Goal: Information Seeking & Learning: Find specific fact

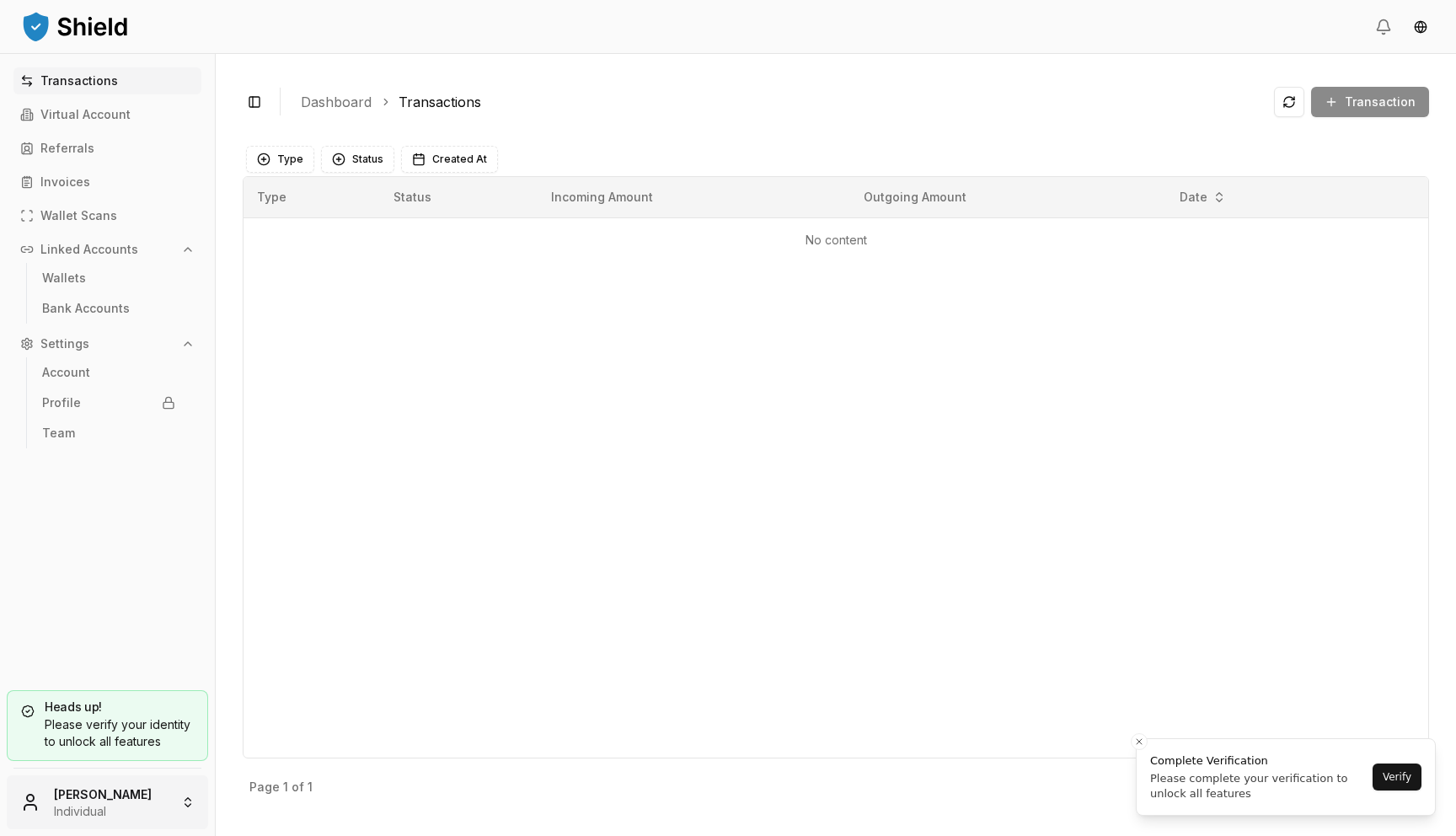
click at [124, 815] on html "Transactions Virtual Account Referrals Invoices Wallet Scans Linked Accounts Wa…" at bounding box center [728, 418] width 1456 height 836
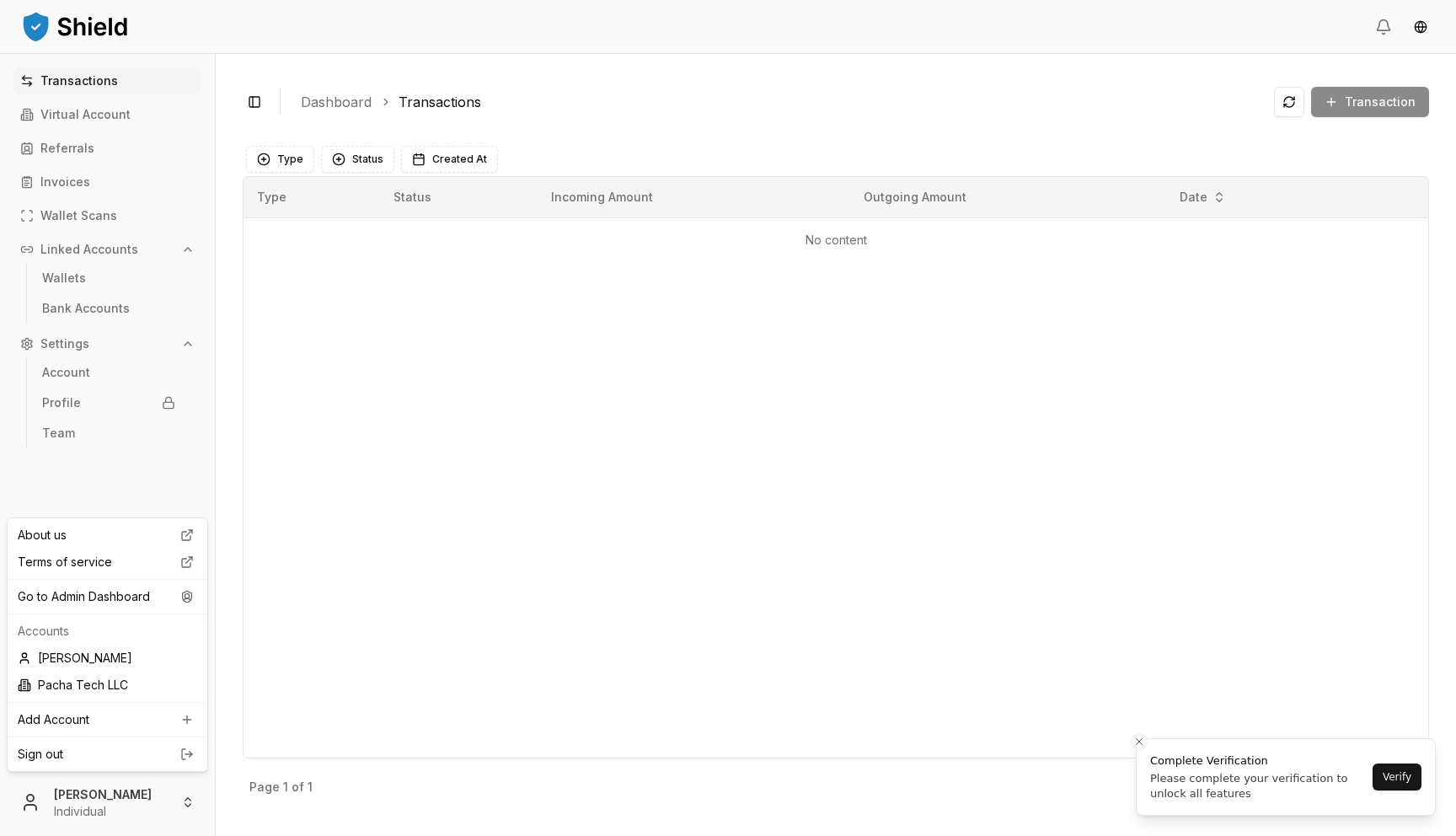
click at [114, 579] on div at bounding box center [108, 579] width 200 height 1
click at [110, 590] on div "Go to Admin Dashboard" at bounding box center [108, 596] width 193 height 27
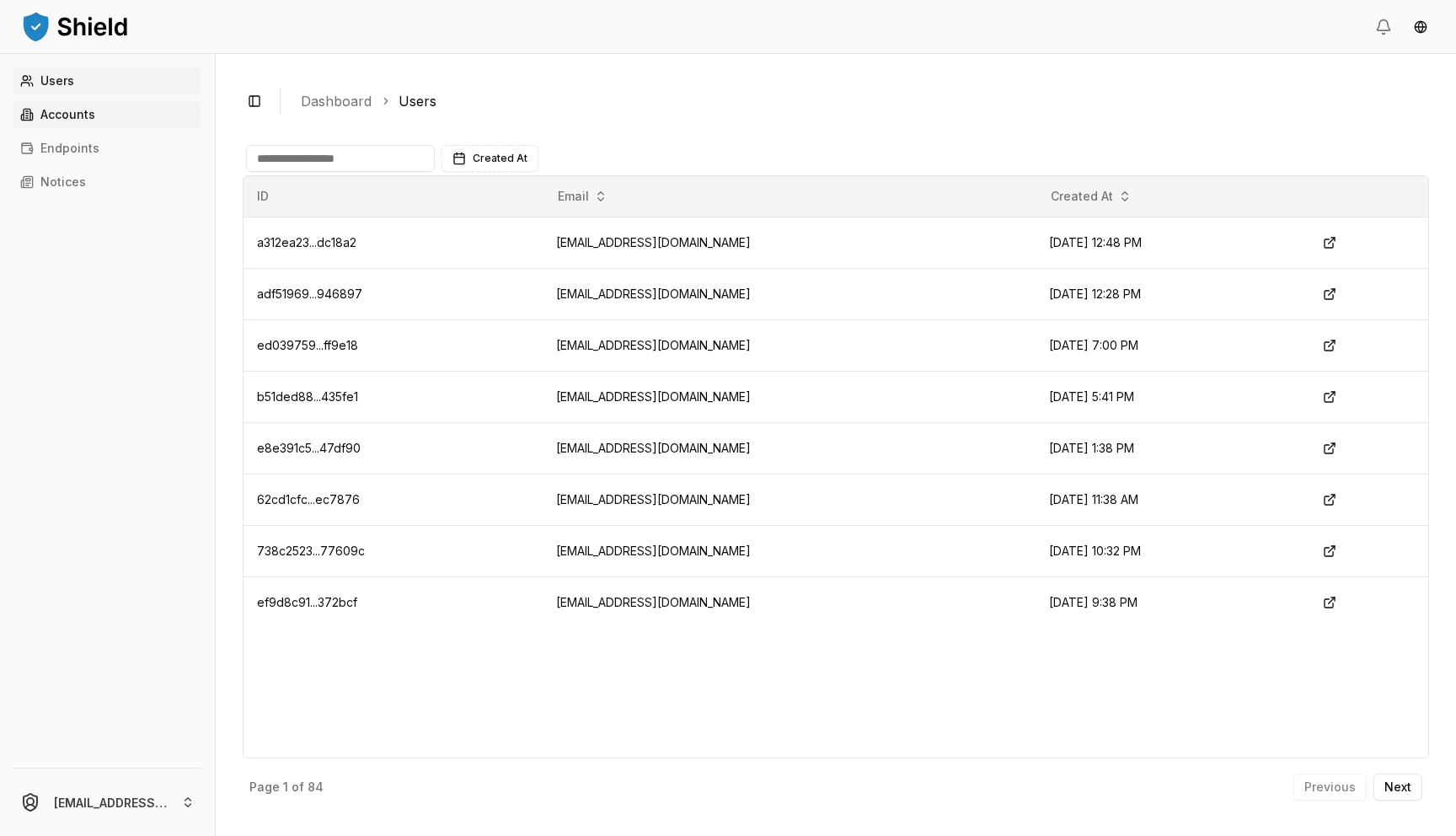
click at [61, 102] on link "Accounts" at bounding box center [107, 114] width 188 height 27
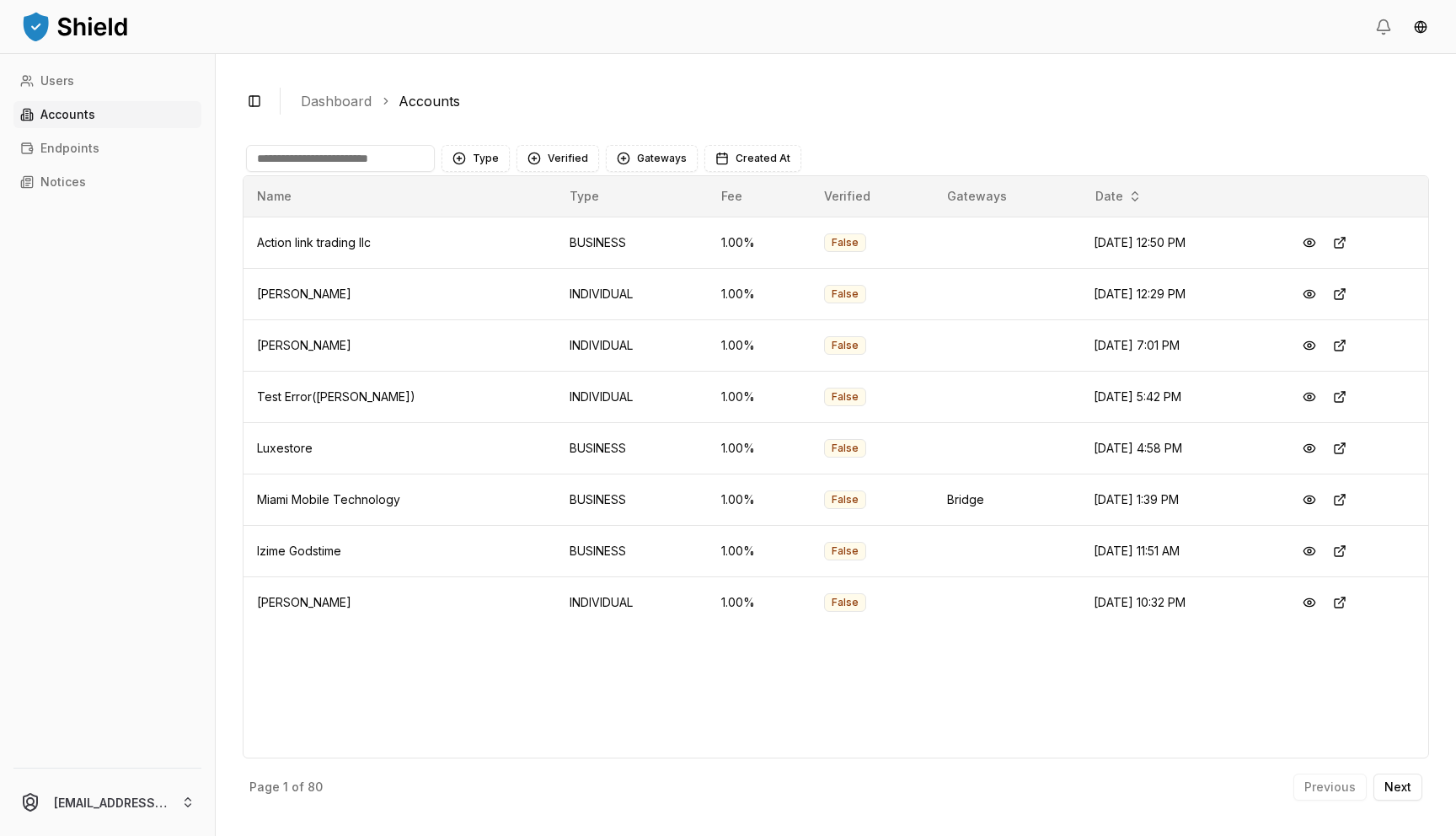
click at [62, 110] on p "Accounts" at bounding box center [67, 115] width 55 height 12
click at [543, 162] on button "Verified" at bounding box center [558, 158] width 83 height 27
click at [563, 232] on span "VERIFIED" at bounding box center [571, 227] width 50 height 17
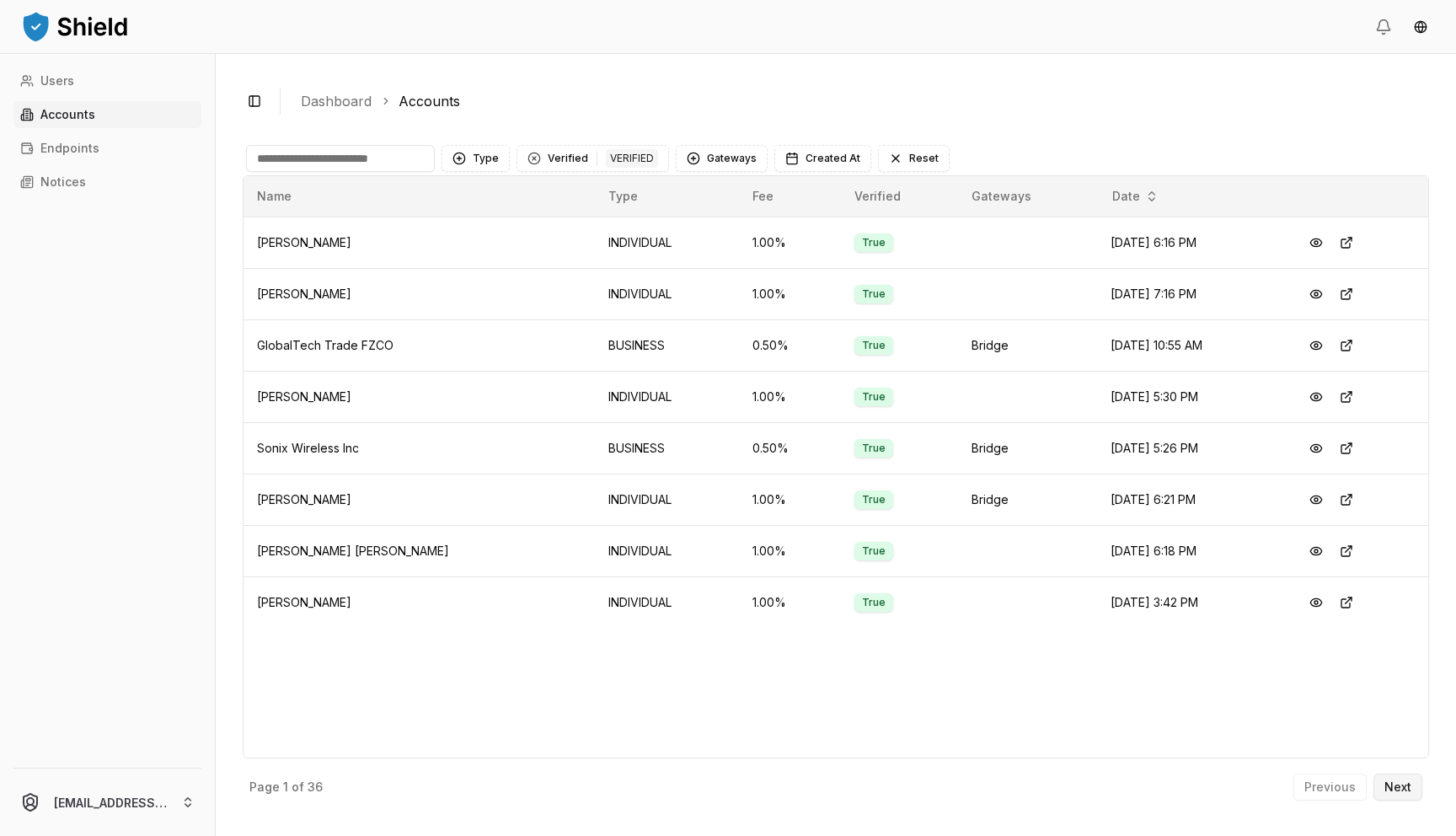
click at [1393, 784] on p "Next" at bounding box center [1397, 787] width 27 height 12
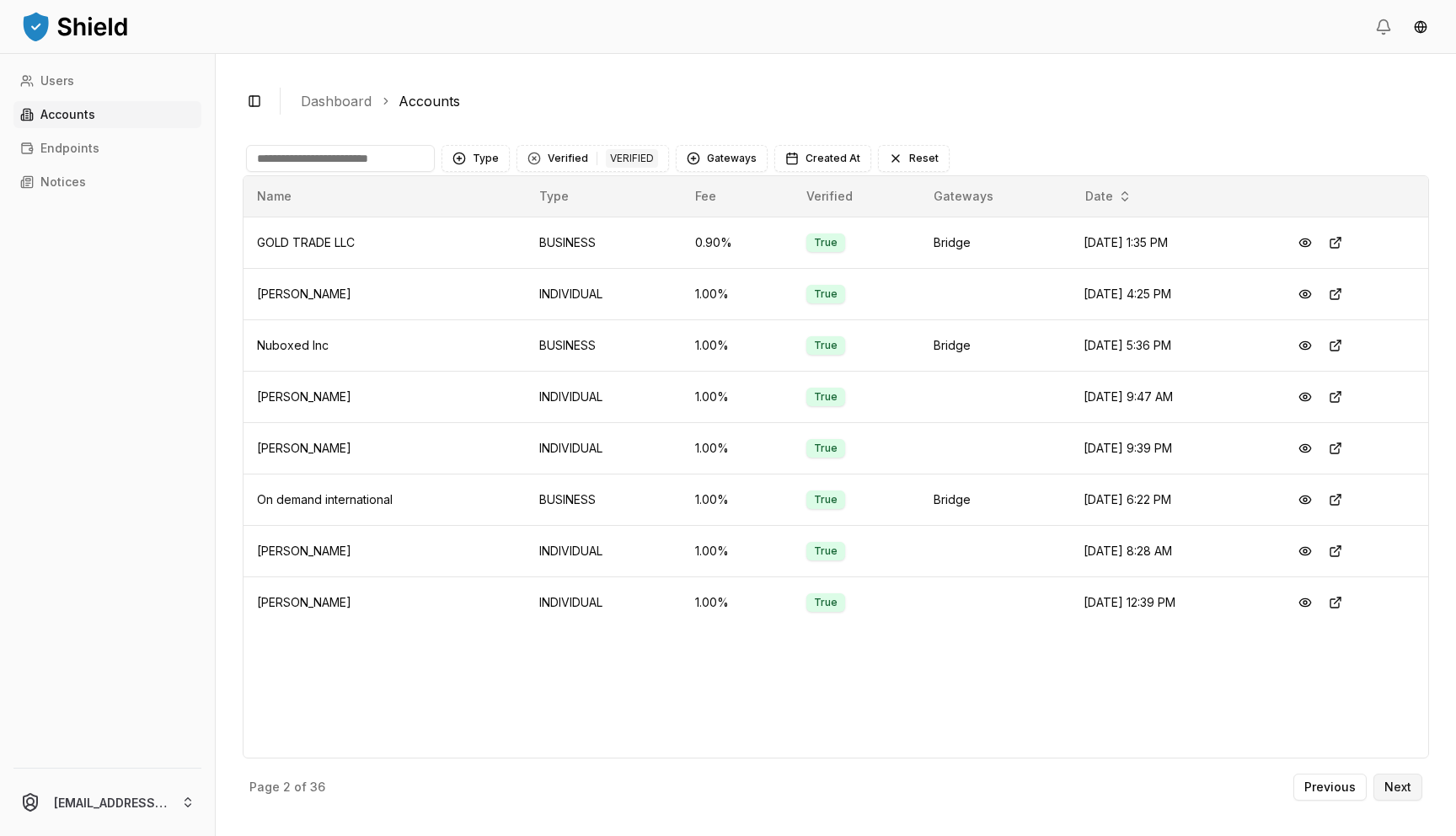
click at [1403, 783] on p "Next" at bounding box center [1397, 787] width 27 height 12
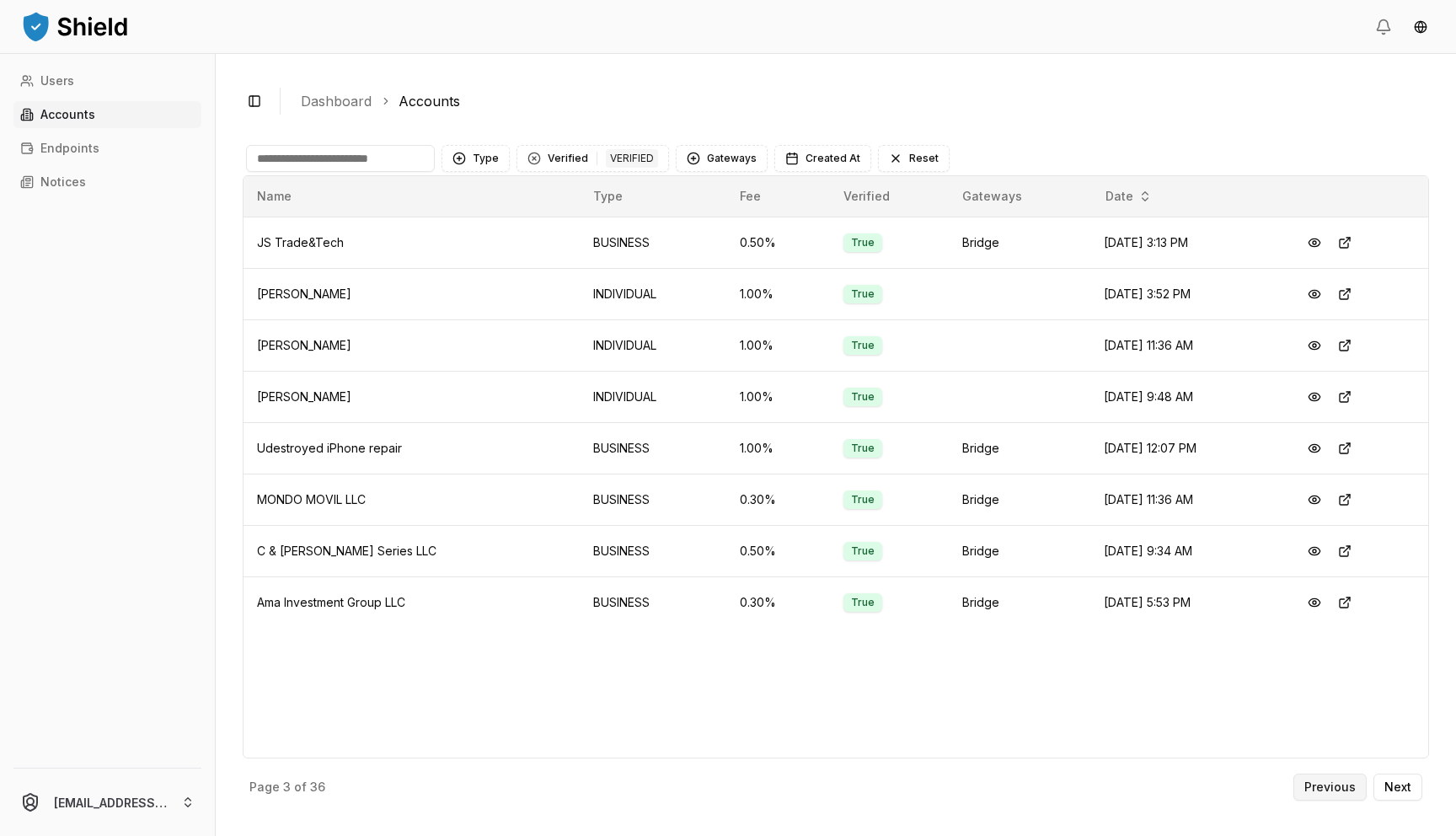
click at [1324, 787] on p "Previous" at bounding box center [1329, 787] width 51 height 12
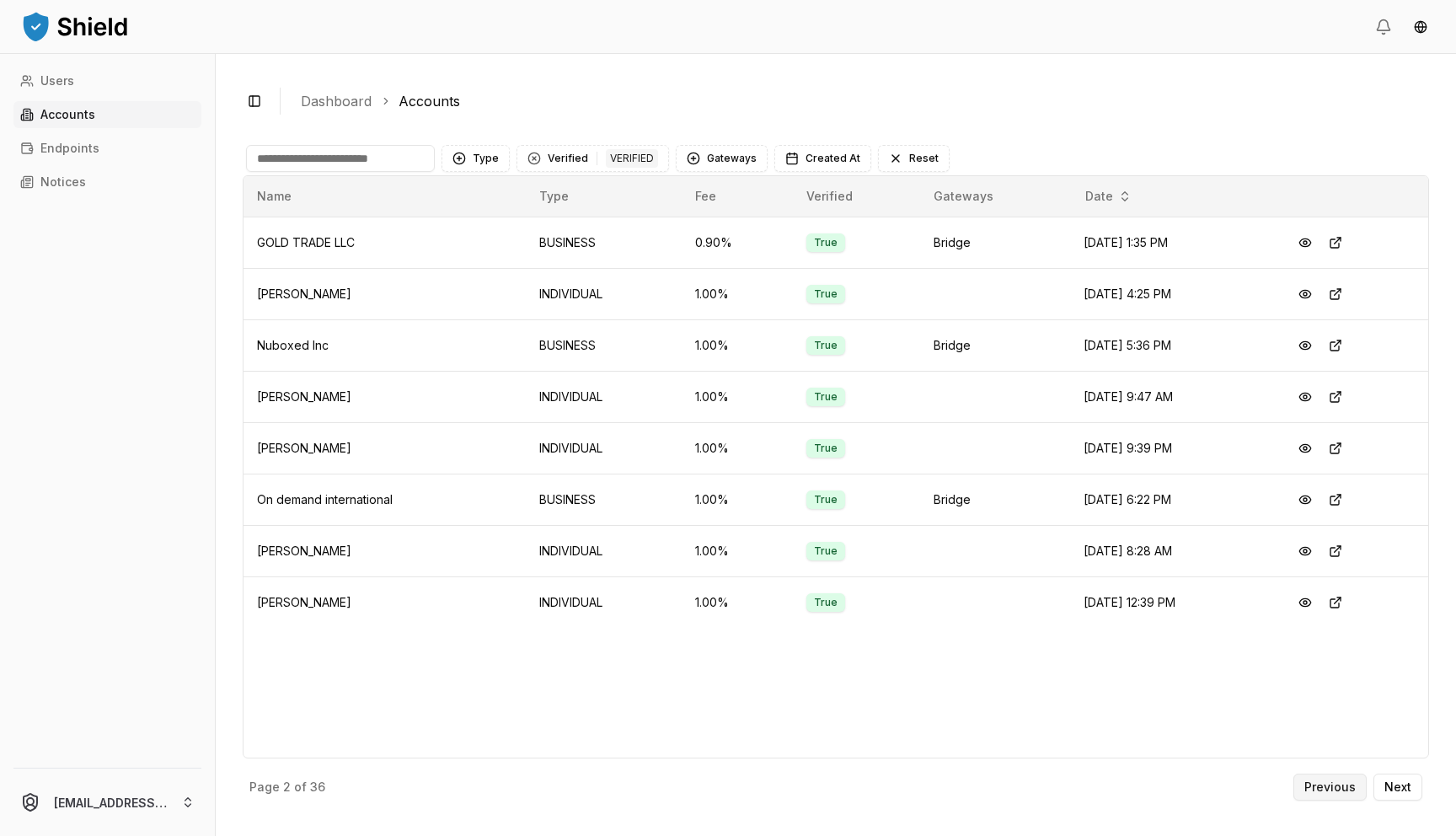
click at [1324, 786] on p "Previous" at bounding box center [1329, 787] width 51 height 12
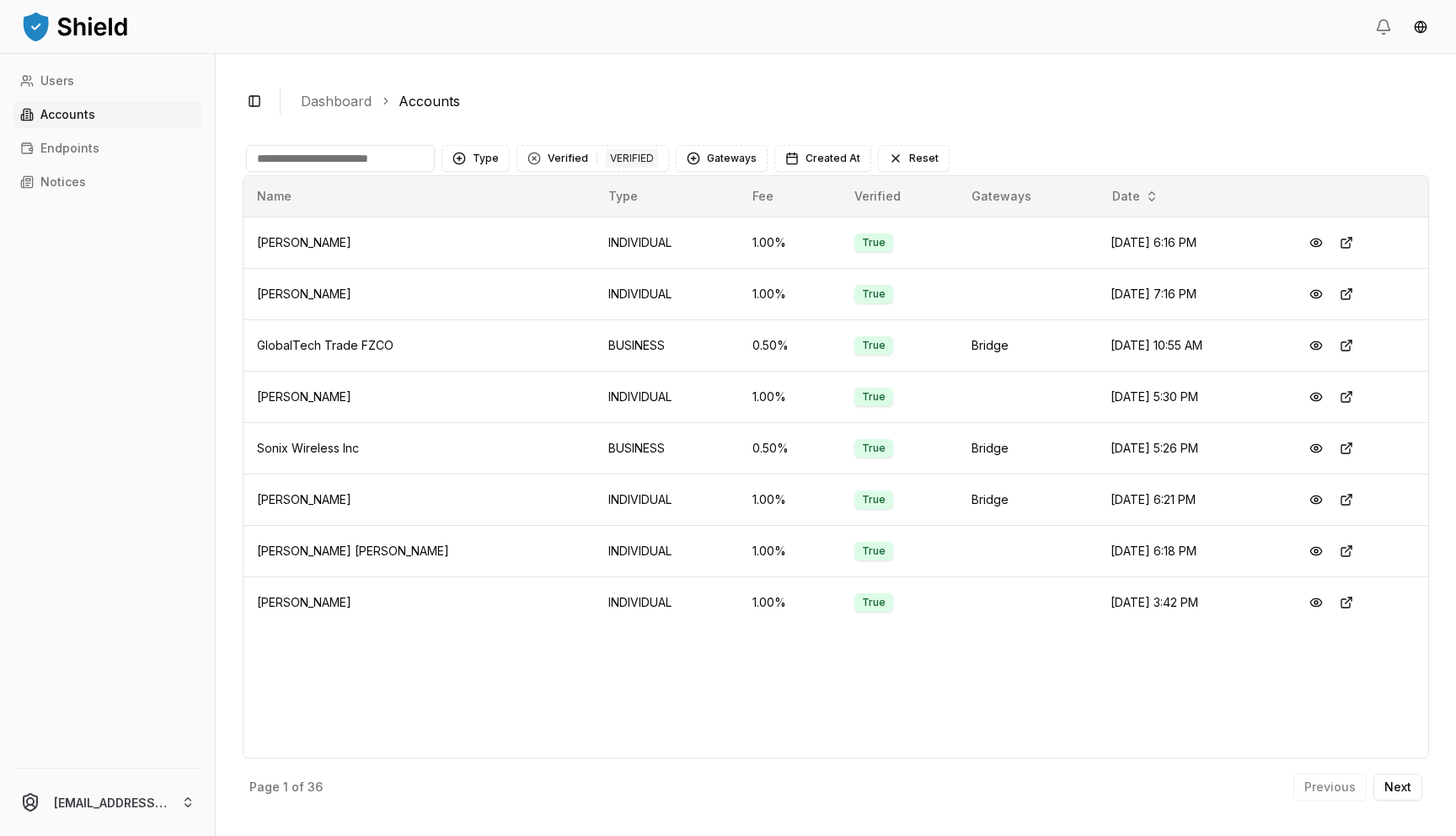
click at [1324, 786] on div "Previous Next" at bounding box center [1358, 786] width 129 height 27
click at [1325, 785] on div "Previous Next" at bounding box center [1358, 786] width 129 height 27
click at [549, 151] on button "Verified 1 VERIFIED" at bounding box center [592, 158] width 152 height 27
click at [568, 246] on span "NOT VERIFIED" at bounding box center [585, 254] width 79 height 17
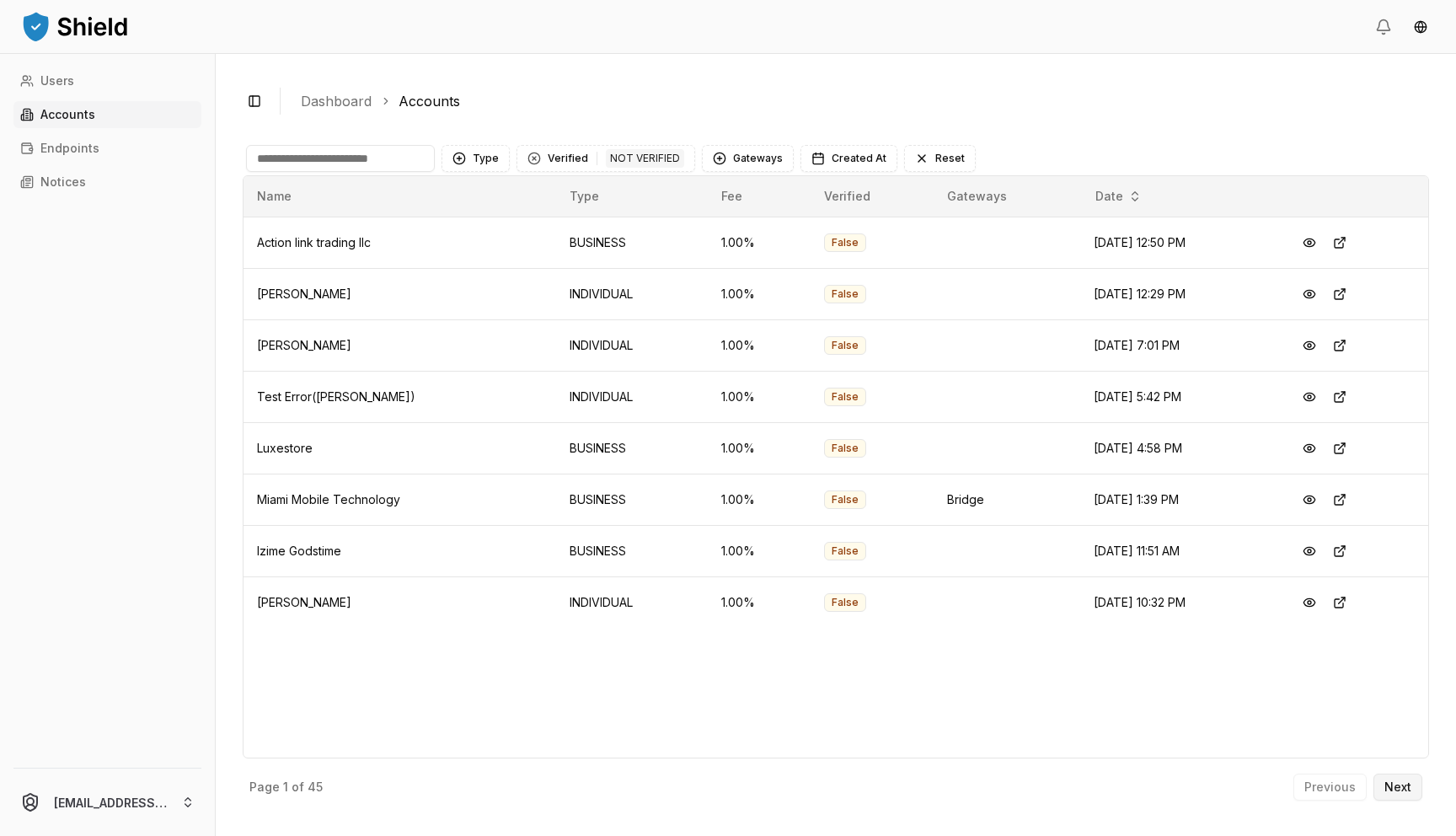
click at [1405, 792] on p "Next" at bounding box center [1397, 787] width 27 height 12
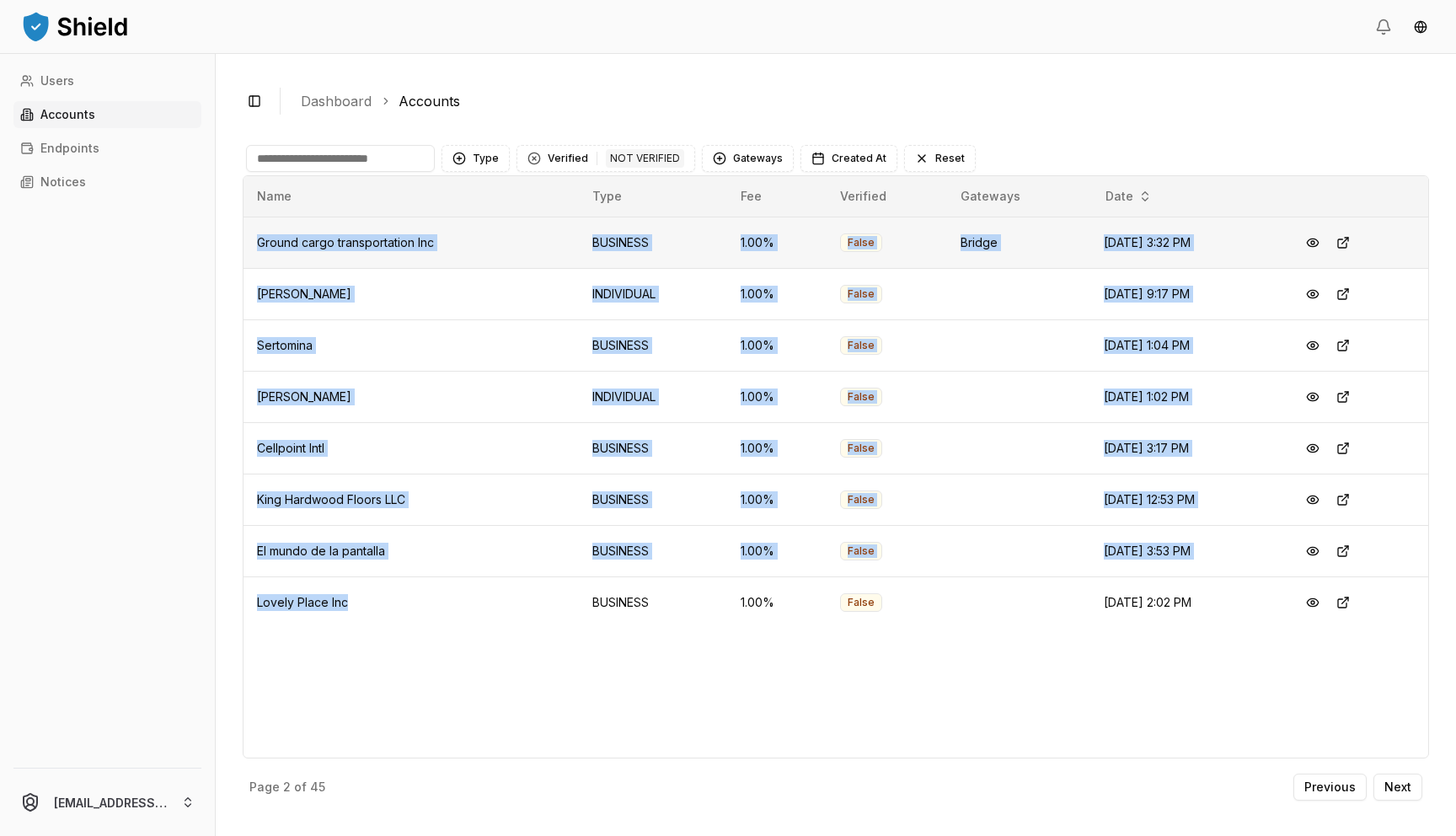
drag, startPoint x: 365, startPoint y: 616, endPoint x: 244, endPoint y: 232, distance: 402.6
click at [244, 232] on tbody "Ground cargo transportation Inc BUSINESS 1.00 % False Bridge [DATE] 3:32 PM [PE…" at bounding box center [836, 422] width 1185 height 411
copy tbody "Ground cargo transportation Inc BUSINESS 1.00 % False Bridge [DATE] 3:32 PM [PE…"
click at [1386, 781] on p "Next" at bounding box center [1397, 787] width 27 height 12
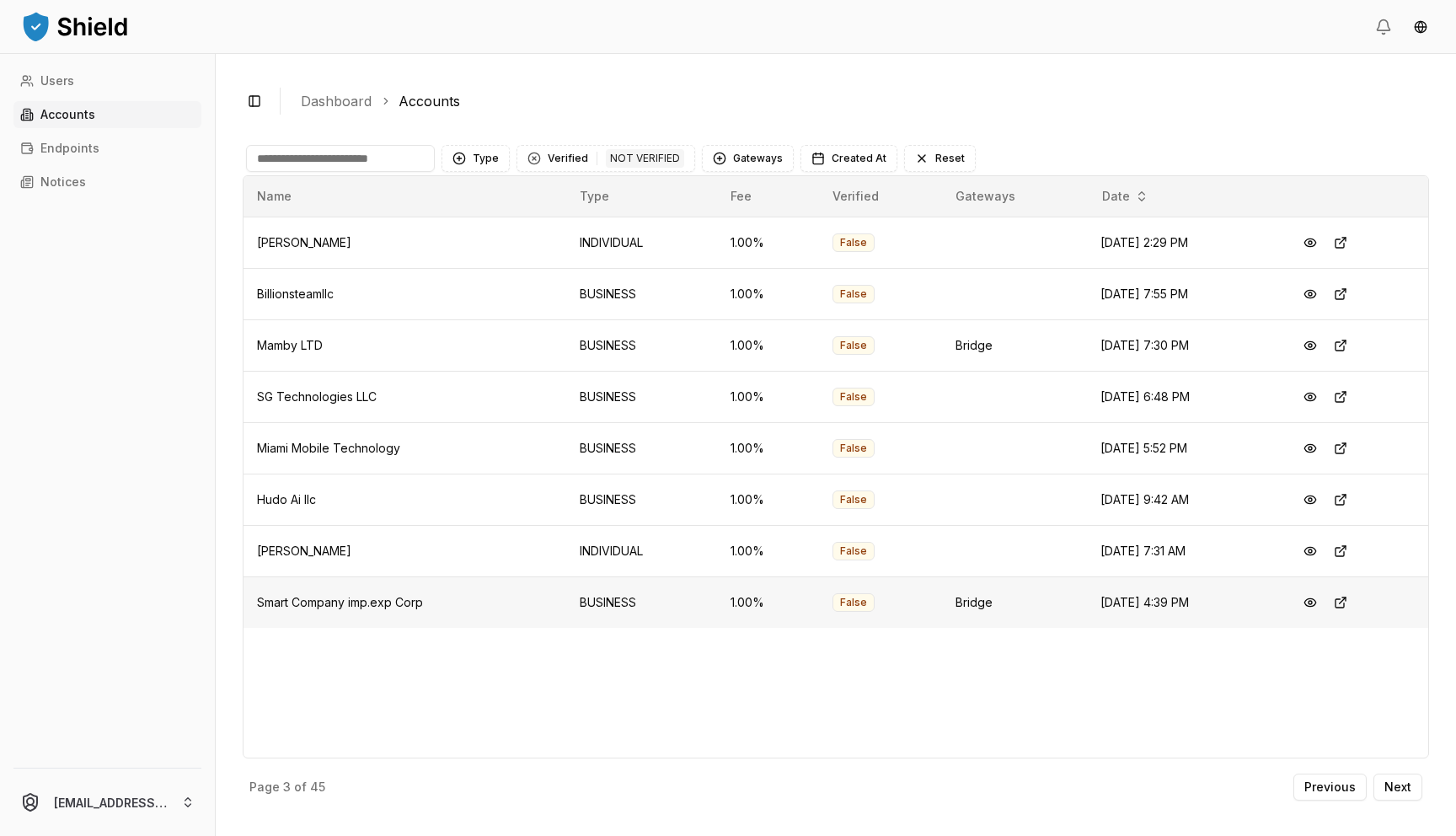
click at [1118, 622] on td "[DATE] 4:39 PM" at bounding box center [1184, 601] width 195 height 51
drag, startPoint x: 1085, startPoint y: 651, endPoint x: 349, endPoint y: 215, distance: 855.4
click at [353, 215] on div "Name Type Fee Verified Gateways Date [PERSON_NAME] INDIVIDUAL 1.00 % False [DAT…" at bounding box center [836, 466] width 1186 height 583
copy thead "Name"
click at [1384, 789] on p "Next" at bounding box center [1397, 787] width 27 height 12
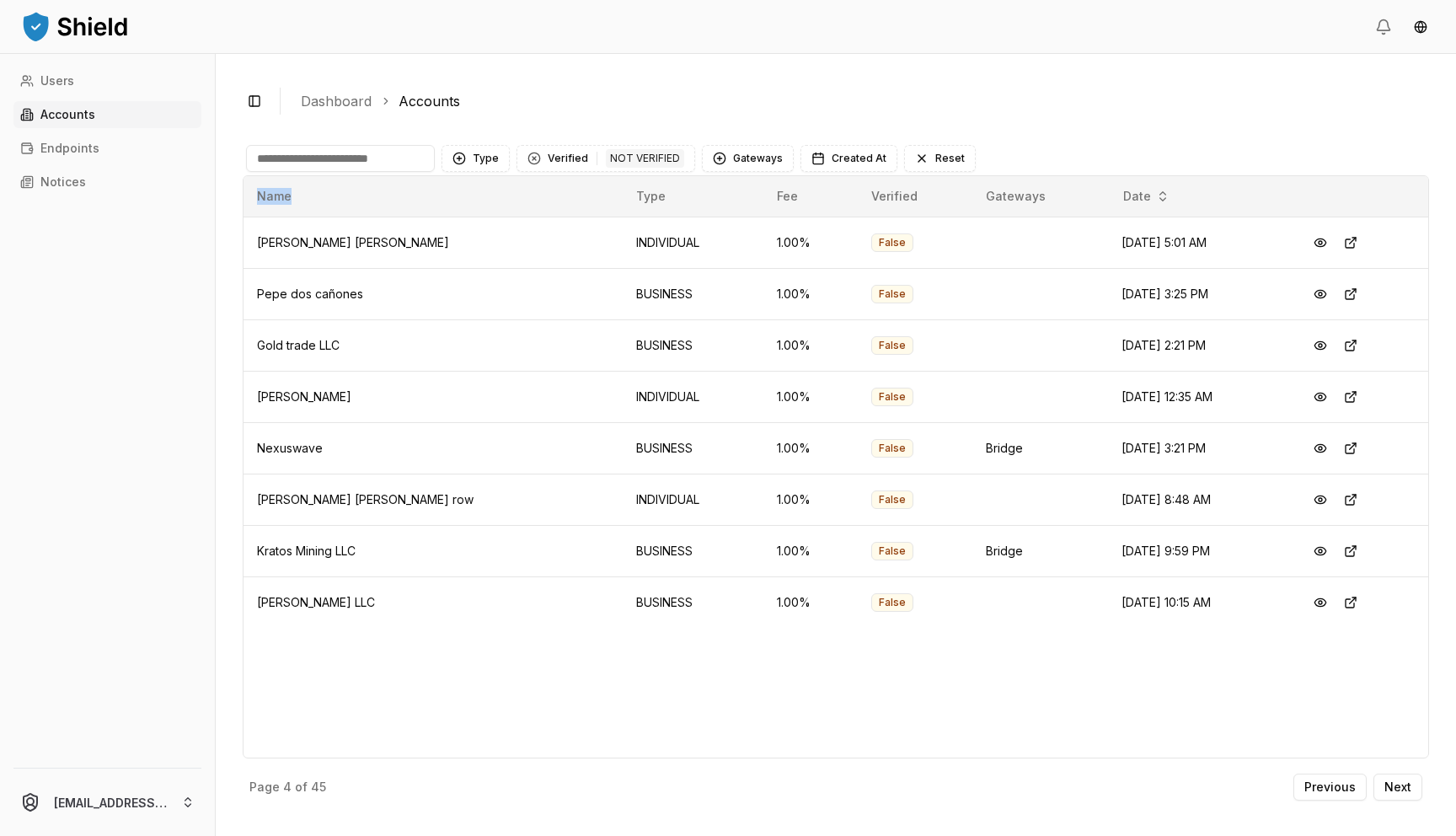
click at [1177, 662] on div "Name Type Fee Verified Gateways Date [PERSON_NAME] [PERSON_NAME] INDIVIDUAL 1.0…" at bounding box center [836, 466] width 1186 height 583
drag, startPoint x: 1177, startPoint y: 662, endPoint x: 247, endPoint y: 249, distance: 1017.6
click at [247, 249] on div "Name Type Fee Verified Gateways Date [PERSON_NAME] [PERSON_NAME] INDIVIDUAL 1.0…" at bounding box center [836, 466] width 1186 height 583
click at [1404, 797] on button "Next" at bounding box center [1398, 786] width 49 height 27
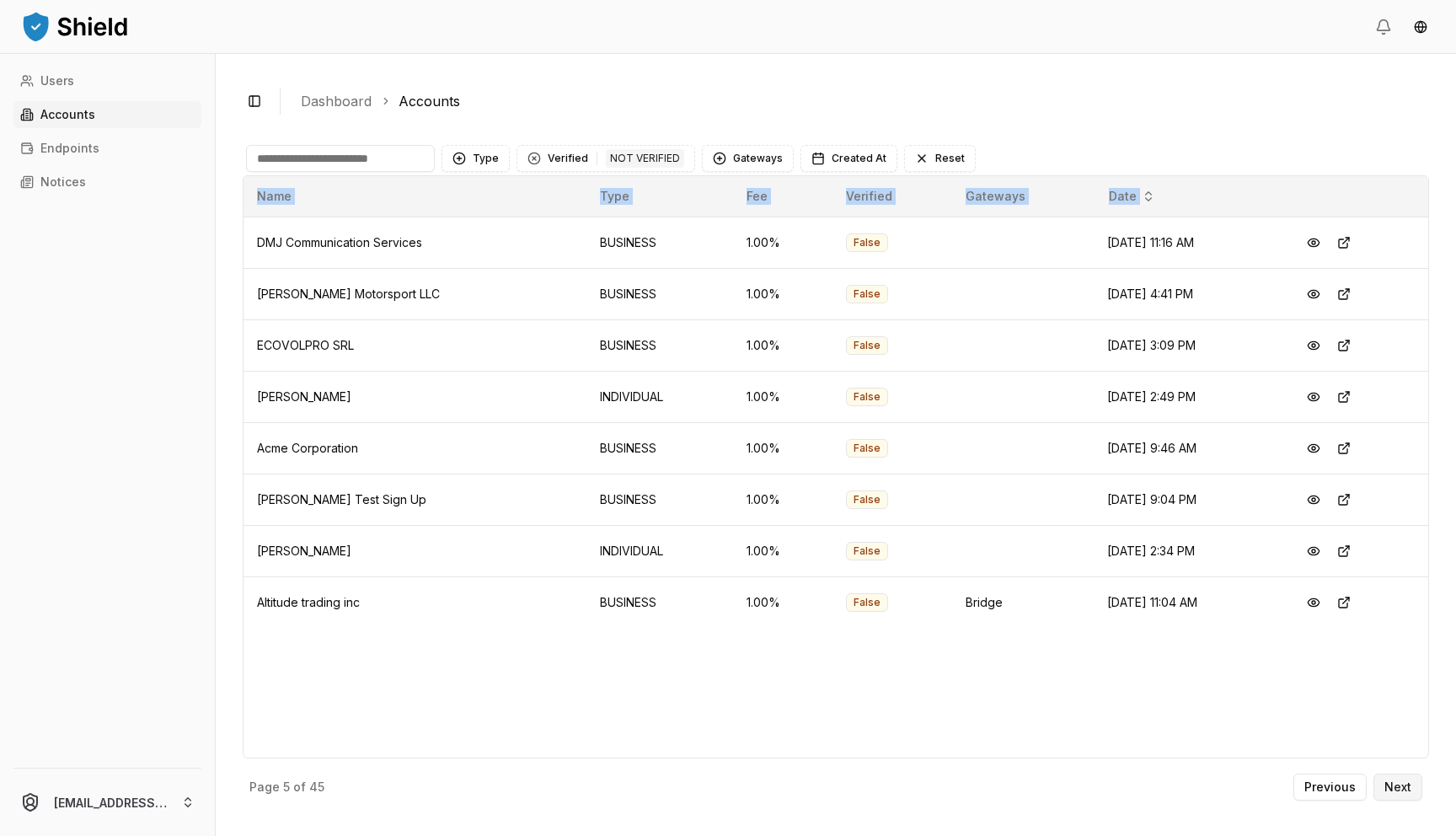
click at [1403, 778] on button "Next" at bounding box center [1398, 786] width 49 height 27
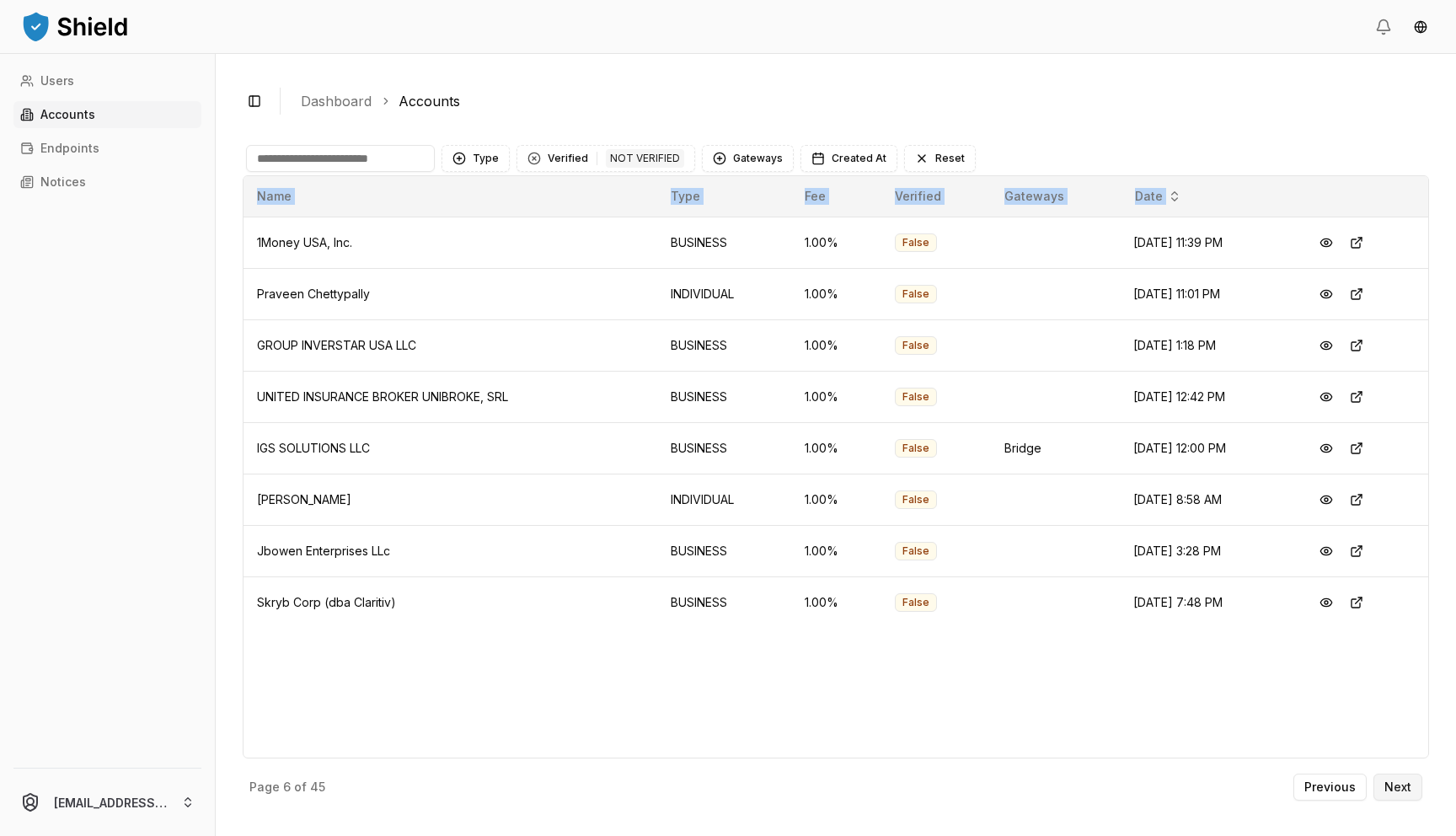
click at [1409, 788] on p "Next" at bounding box center [1397, 787] width 27 height 12
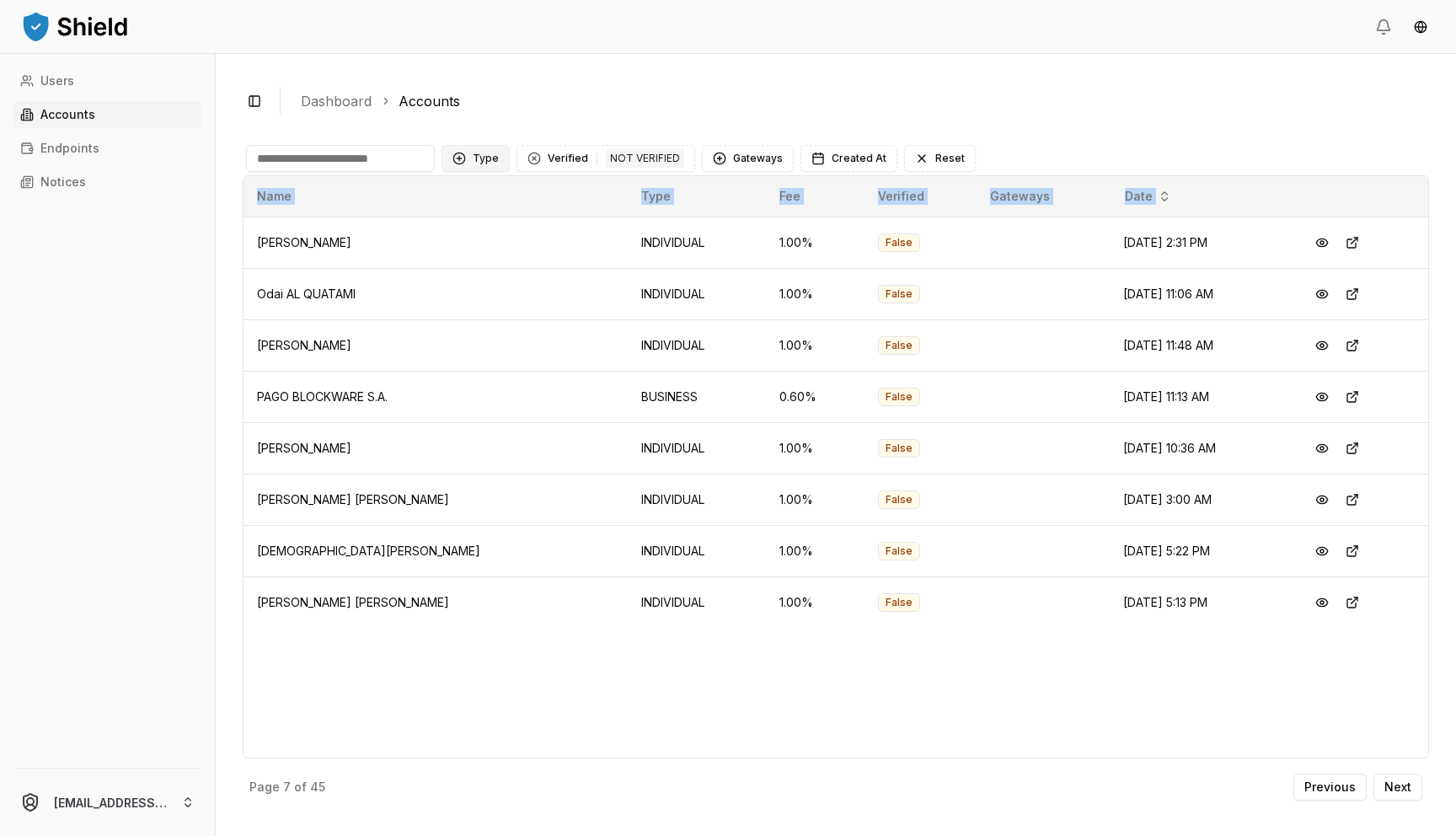
click at [468, 158] on button "Type" at bounding box center [475, 158] width 68 height 27
click at [472, 251] on span "BUSINESS" at bounding box center [500, 254] width 57 height 17
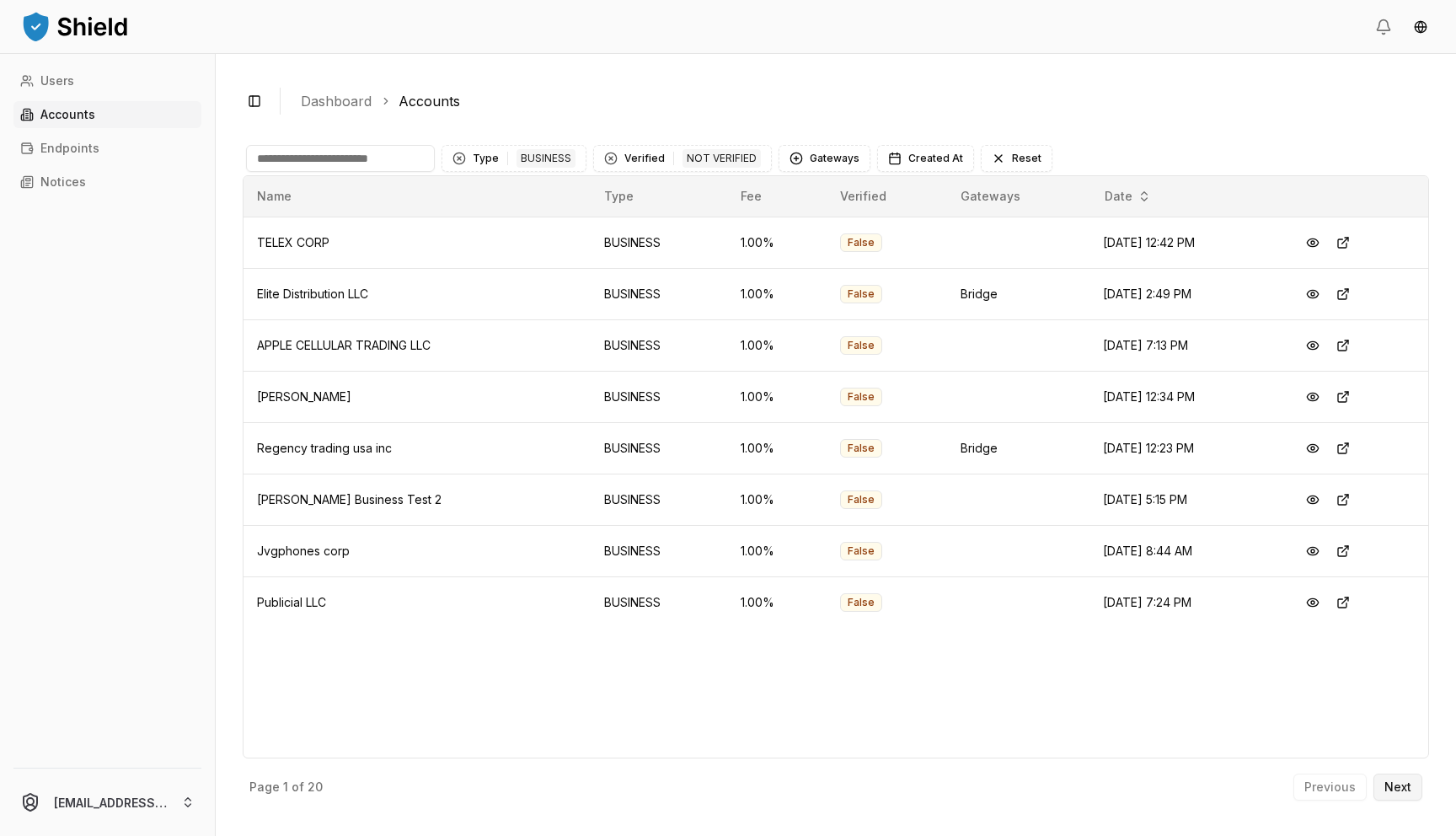
click at [1395, 786] on p "Next" at bounding box center [1397, 787] width 27 height 12
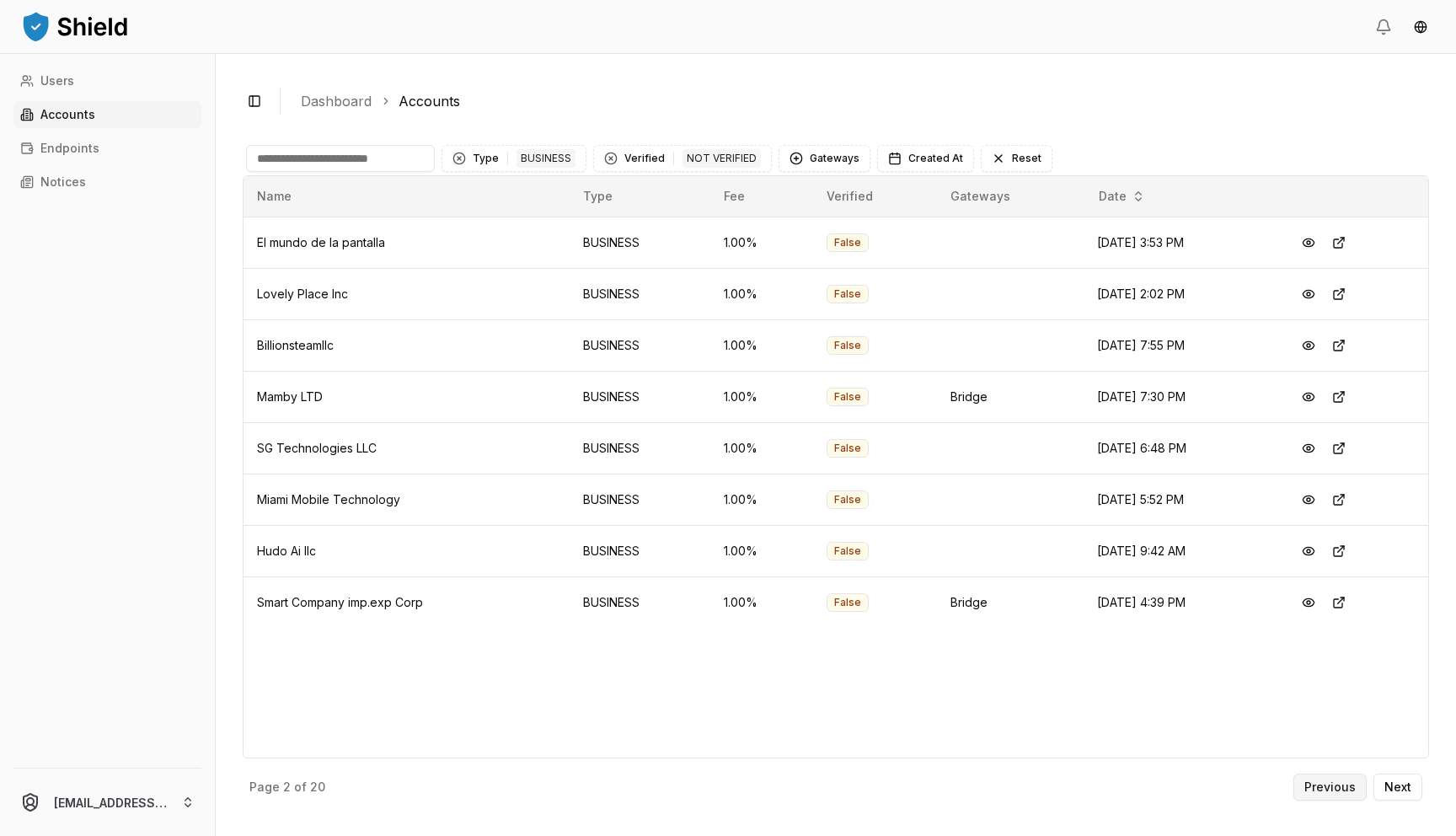
click at [1337, 783] on p "Previous" at bounding box center [1329, 787] width 51 height 12
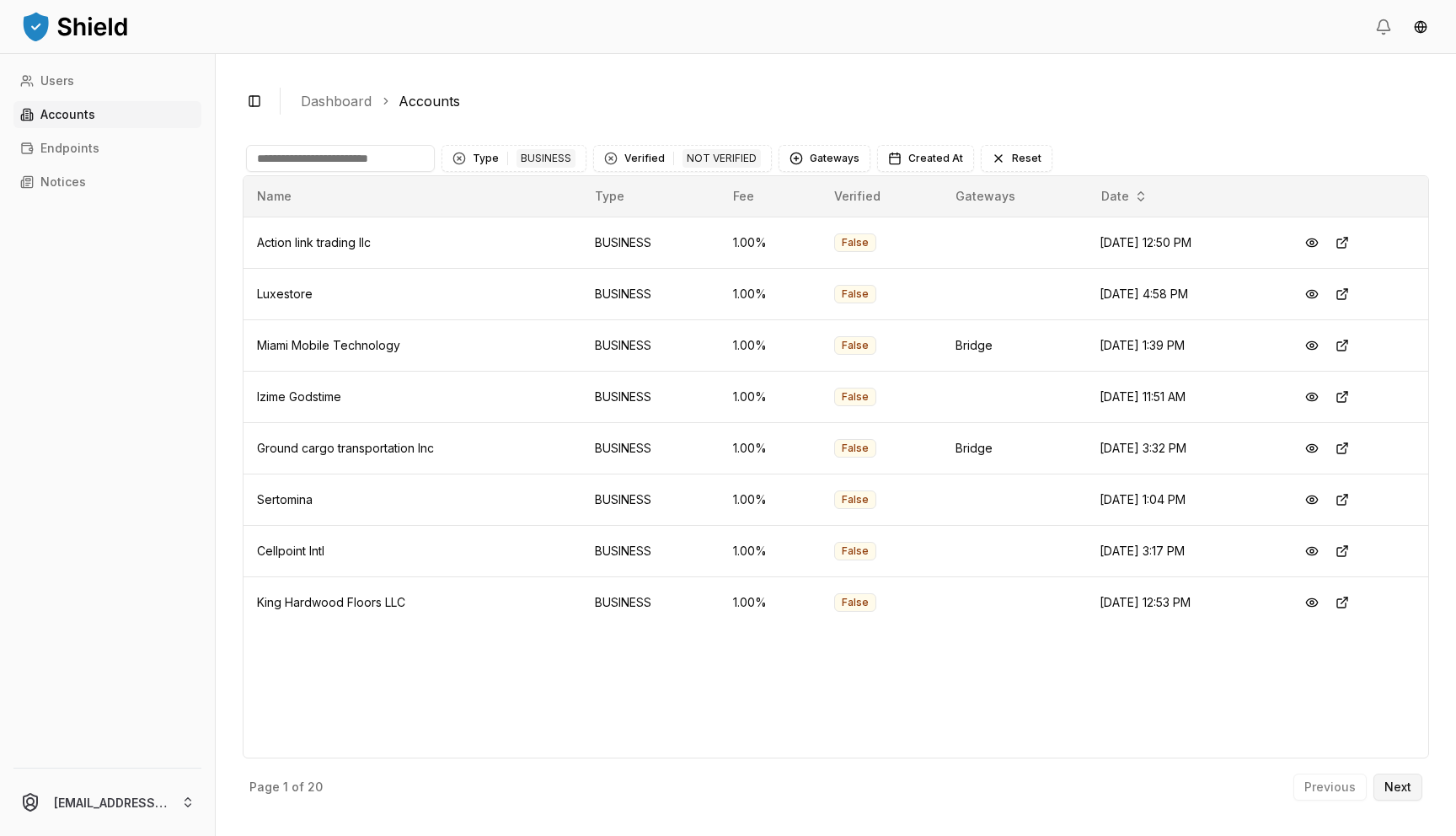
click at [1395, 794] on button "Next" at bounding box center [1398, 786] width 49 height 27
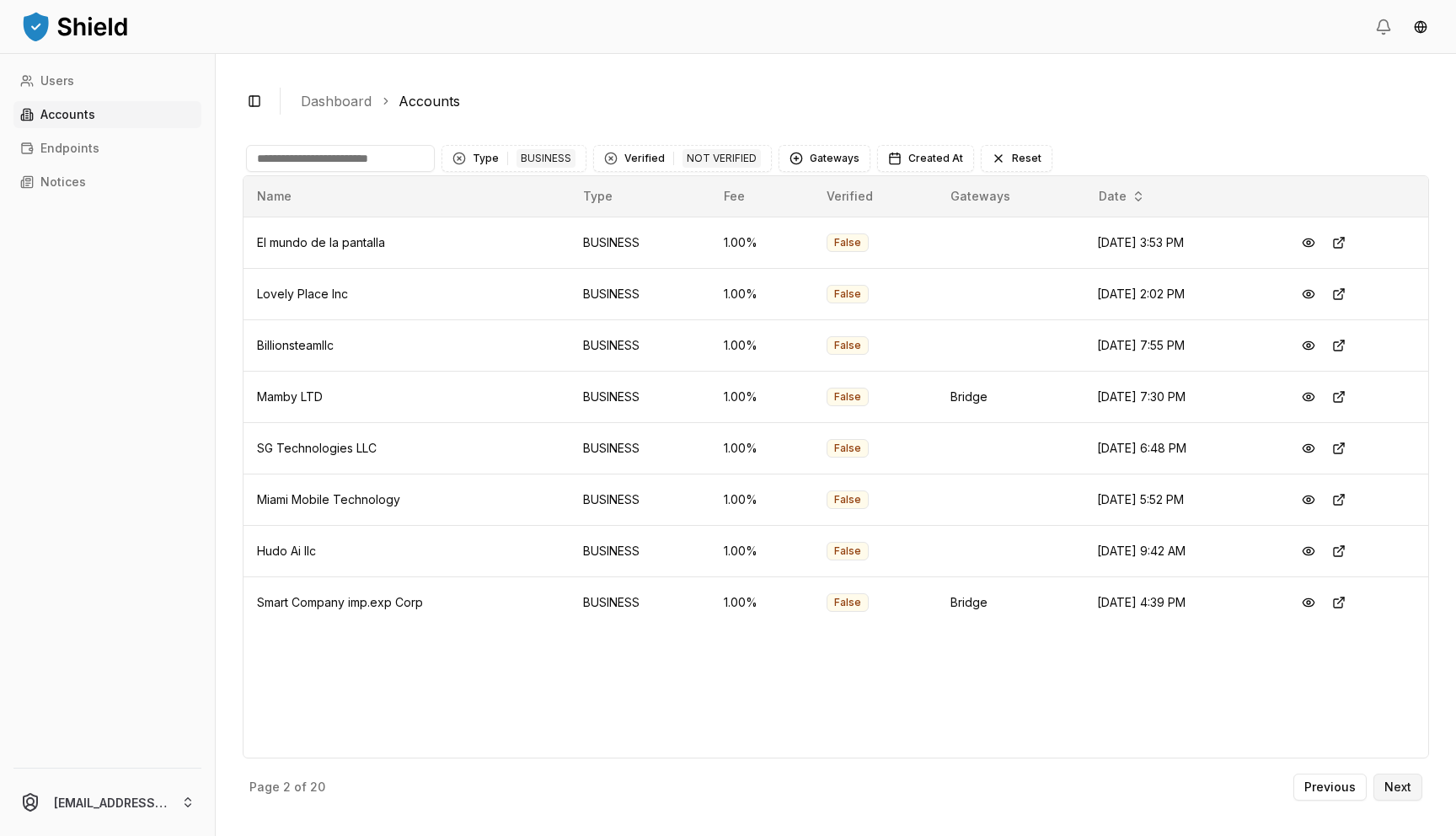
click at [1413, 786] on button "Next" at bounding box center [1398, 786] width 49 height 27
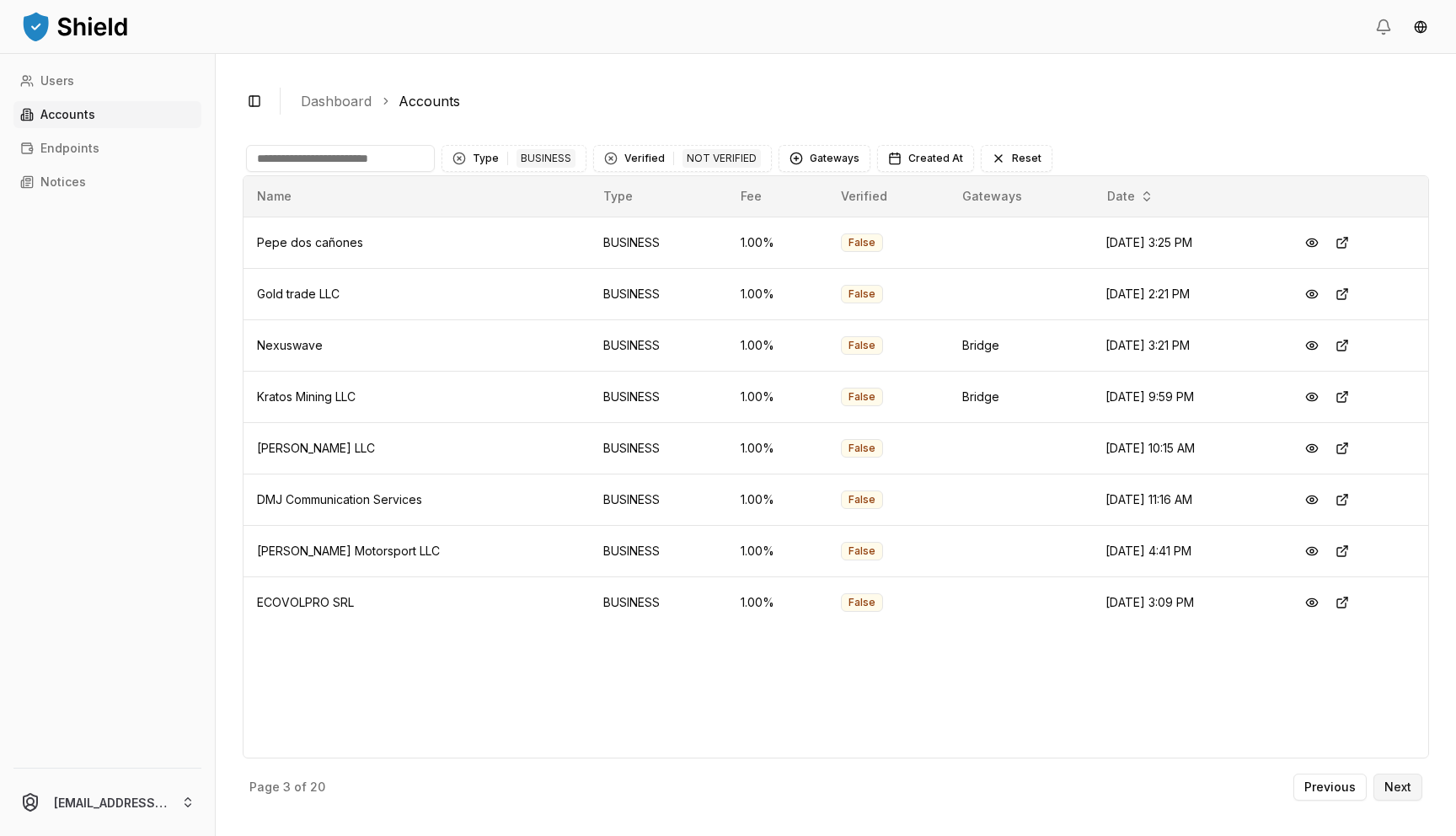
click at [1407, 784] on p "Next" at bounding box center [1397, 787] width 27 height 12
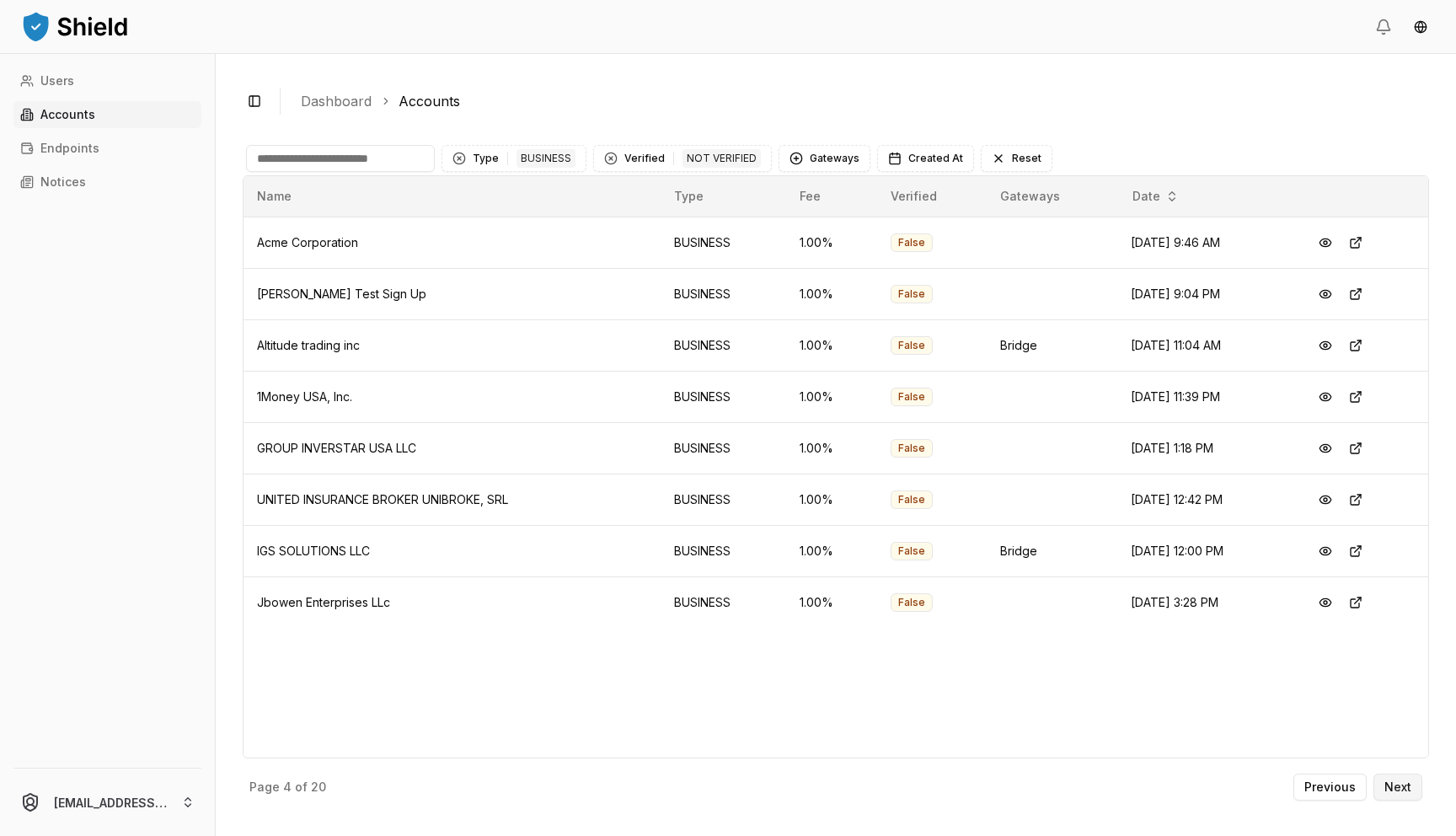
click at [1406, 784] on p "Next" at bounding box center [1397, 787] width 27 height 12
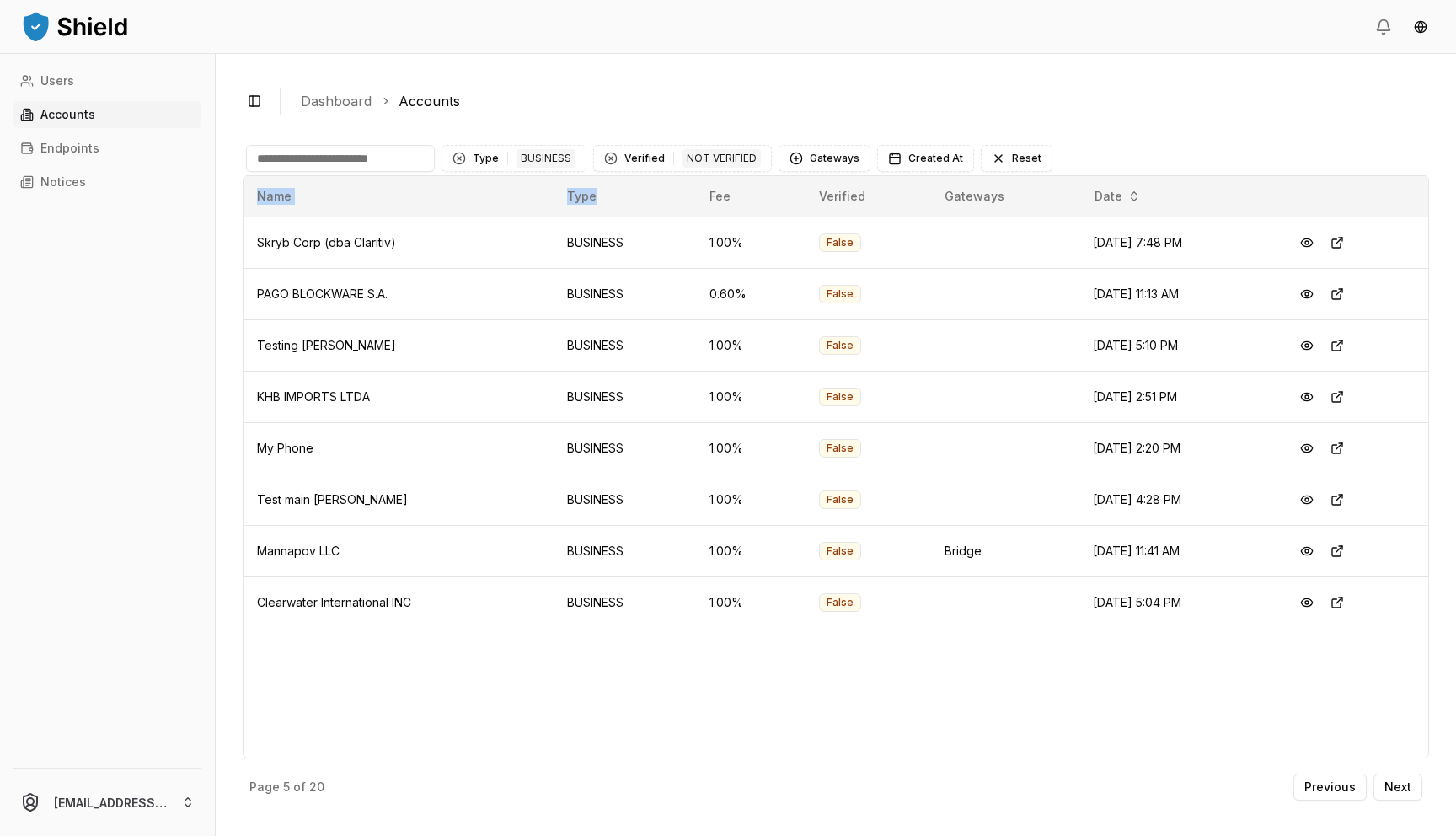
drag, startPoint x: 1353, startPoint y: 643, endPoint x: 607, endPoint y: 194, distance: 870.7
click at [607, 196] on div "Name Type Fee Verified Gateways Date Skryb Corp (dba Claritiv) BUSINESS 1.00 % …" at bounding box center [836, 466] width 1186 height 583
click at [1318, 787] on p "Previous" at bounding box center [1329, 787] width 51 height 12
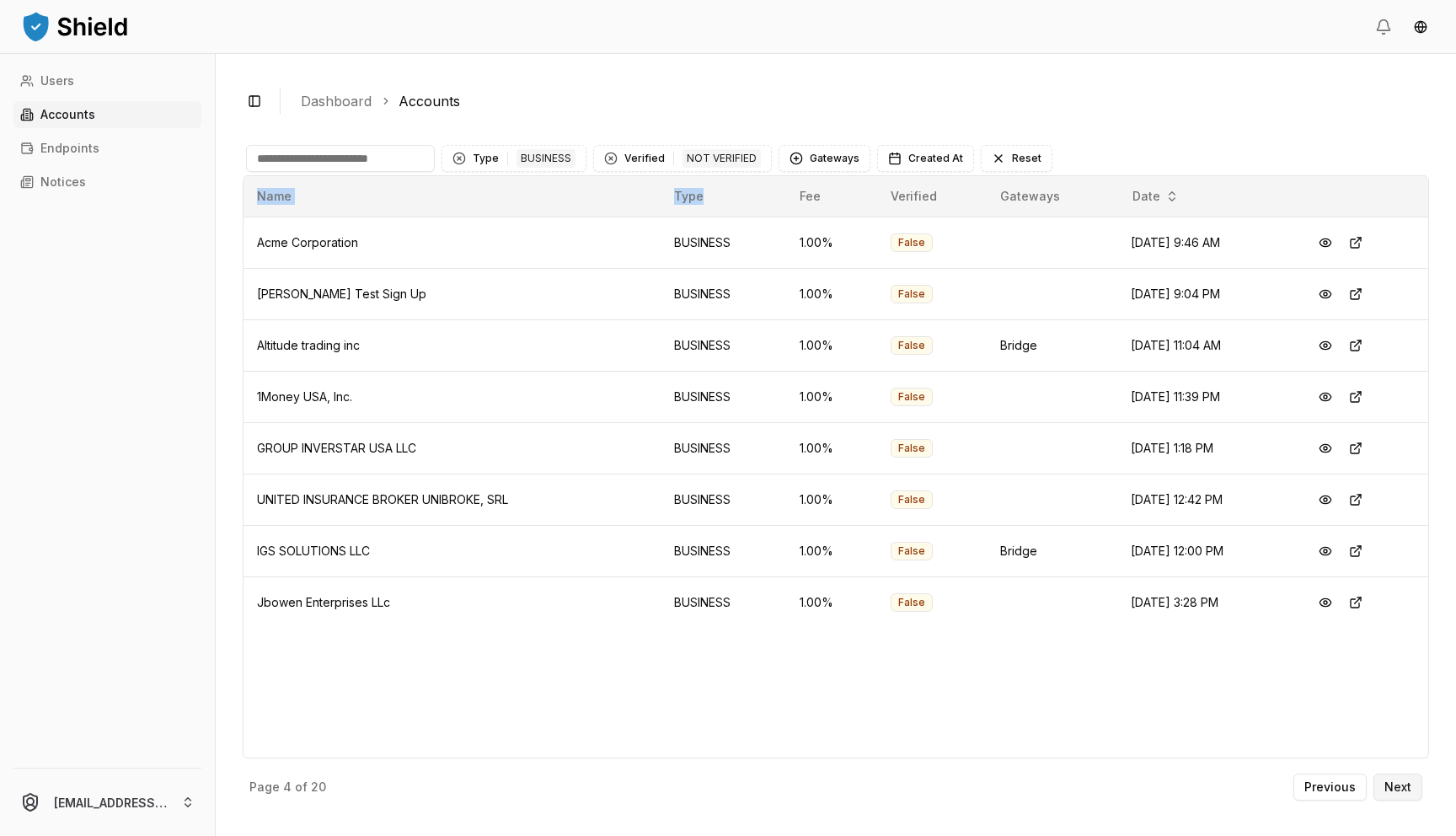
click at [1385, 781] on p "Next" at bounding box center [1397, 787] width 27 height 12
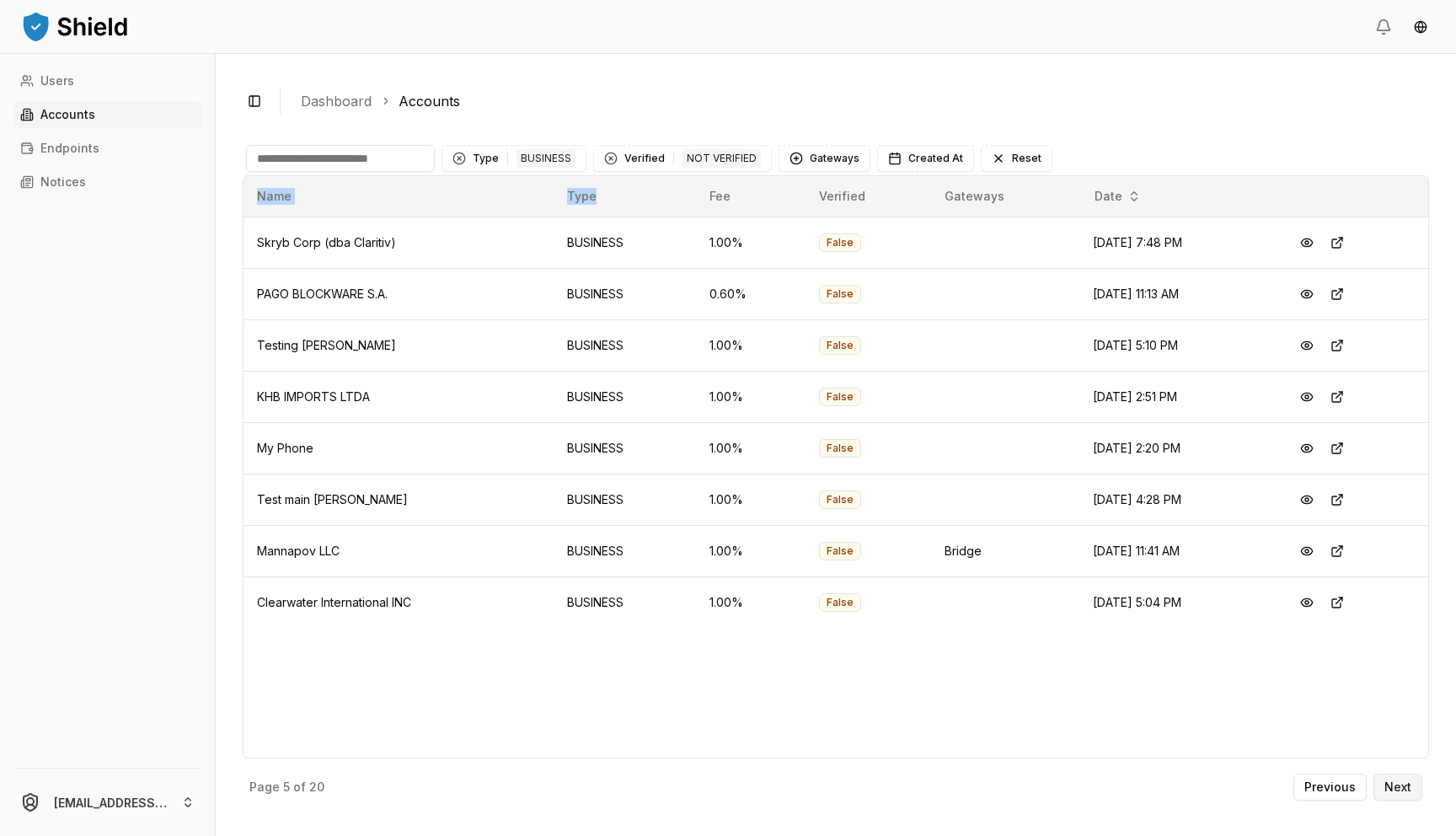
click at [1375, 779] on button "Next" at bounding box center [1398, 786] width 49 height 27
click at [1411, 792] on button "Next" at bounding box center [1398, 786] width 49 height 27
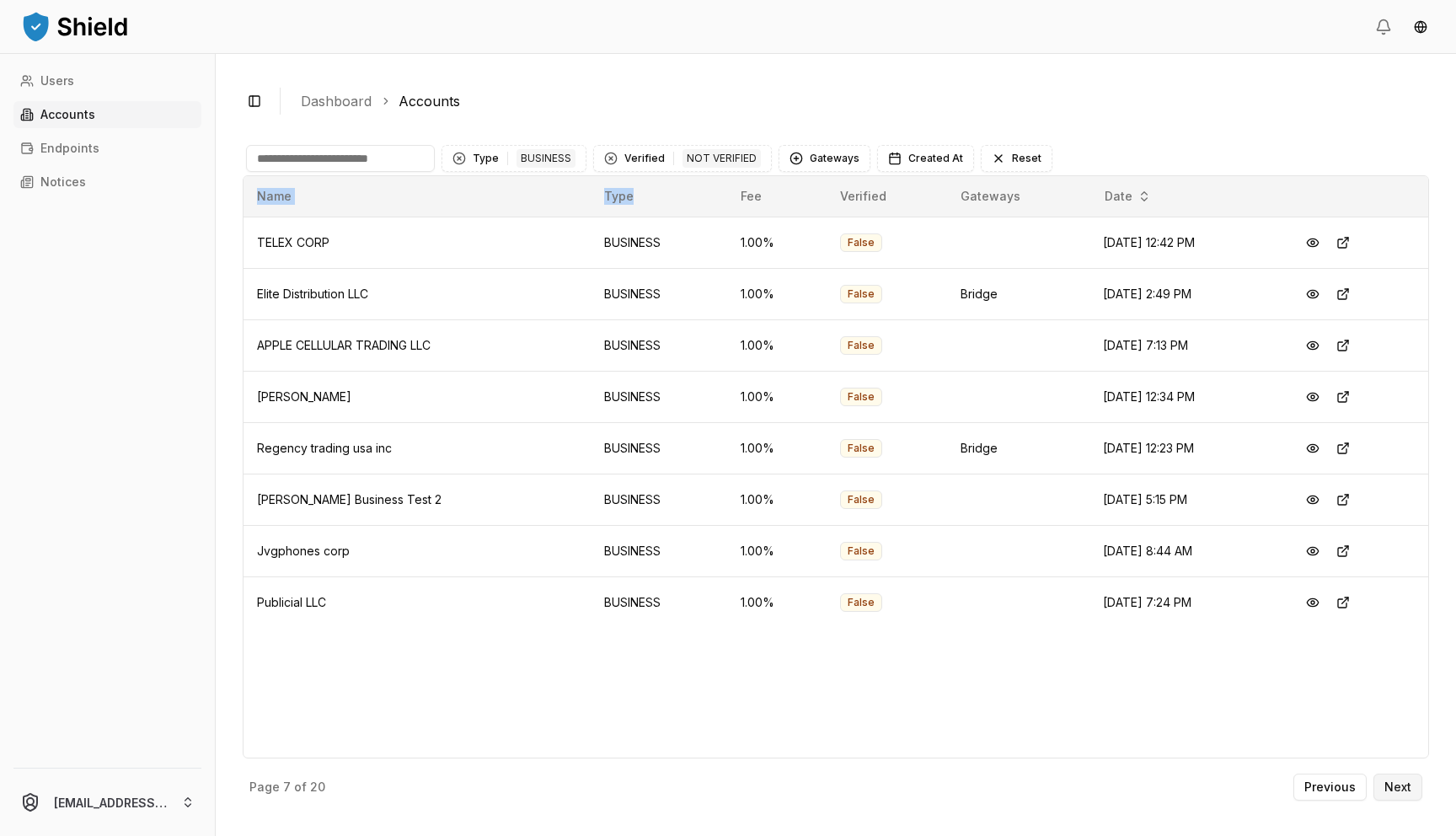
click at [1410, 792] on p "Next" at bounding box center [1397, 787] width 27 height 12
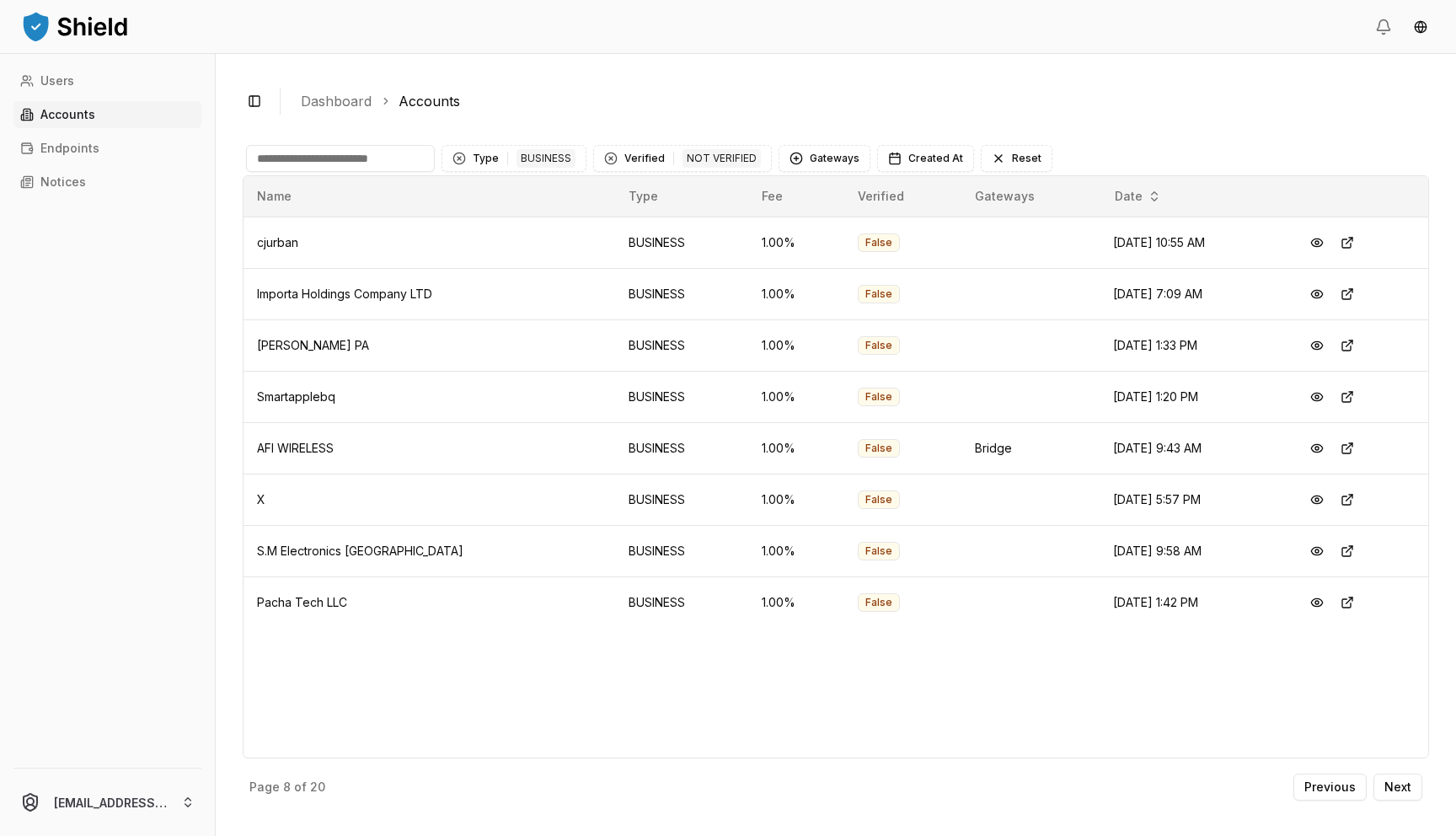
click at [1131, 689] on div "Name Type Fee Verified Gateways Date cjurban BUSINESS 1.00 % False [DATE] 10:55…" at bounding box center [836, 466] width 1186 height 583
click at [652, 163] on button "Verified 1 NOT VERIFIED" at bounding box center [682, 158] width 178 height 27
click at [644, 229] on span "VERIFIED" at bounding box center [646, 227] width 50 height 17
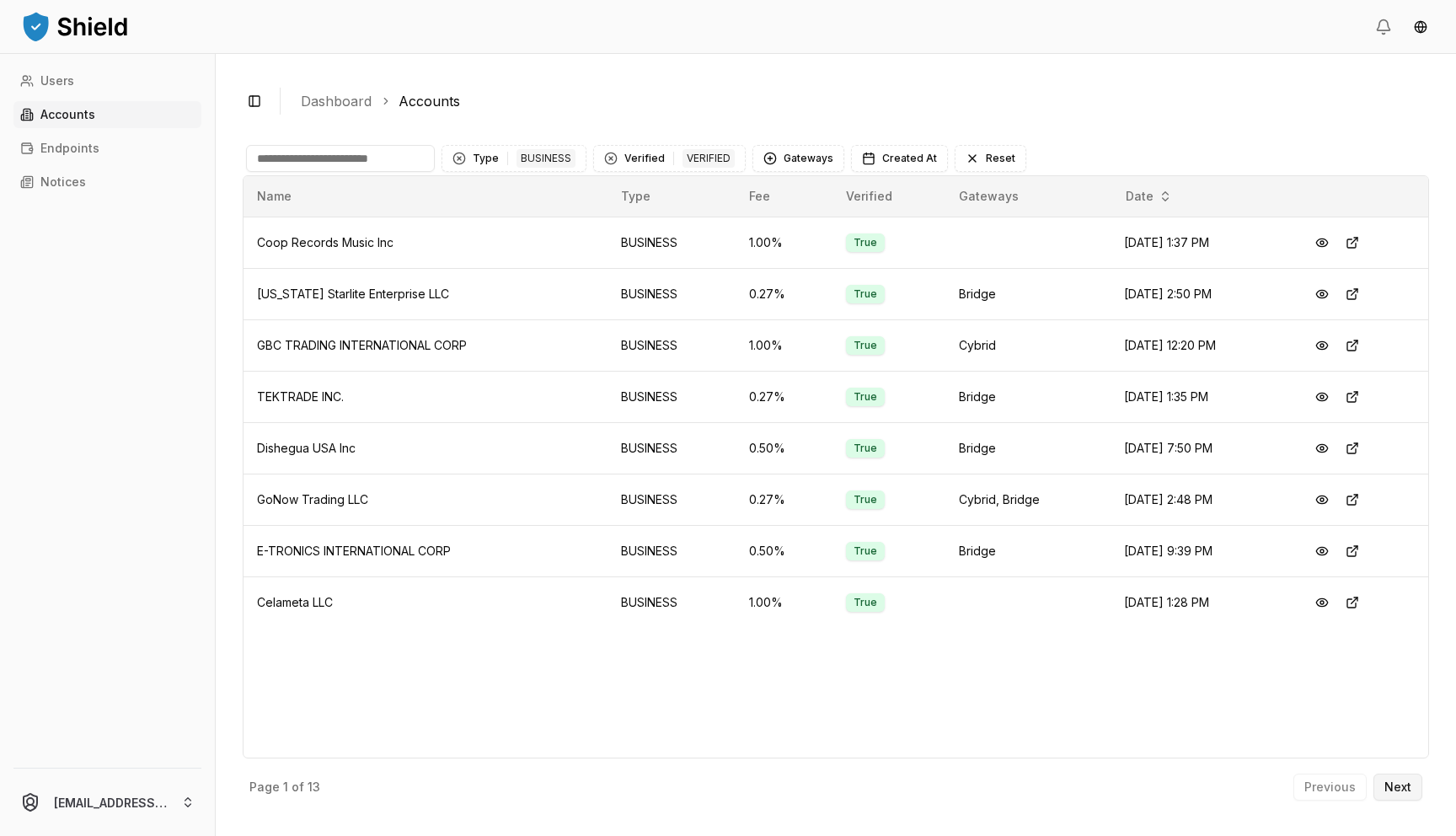
click at [1396, 778] on button "Next" at bounding box center [1398, 786] width 49 height 27
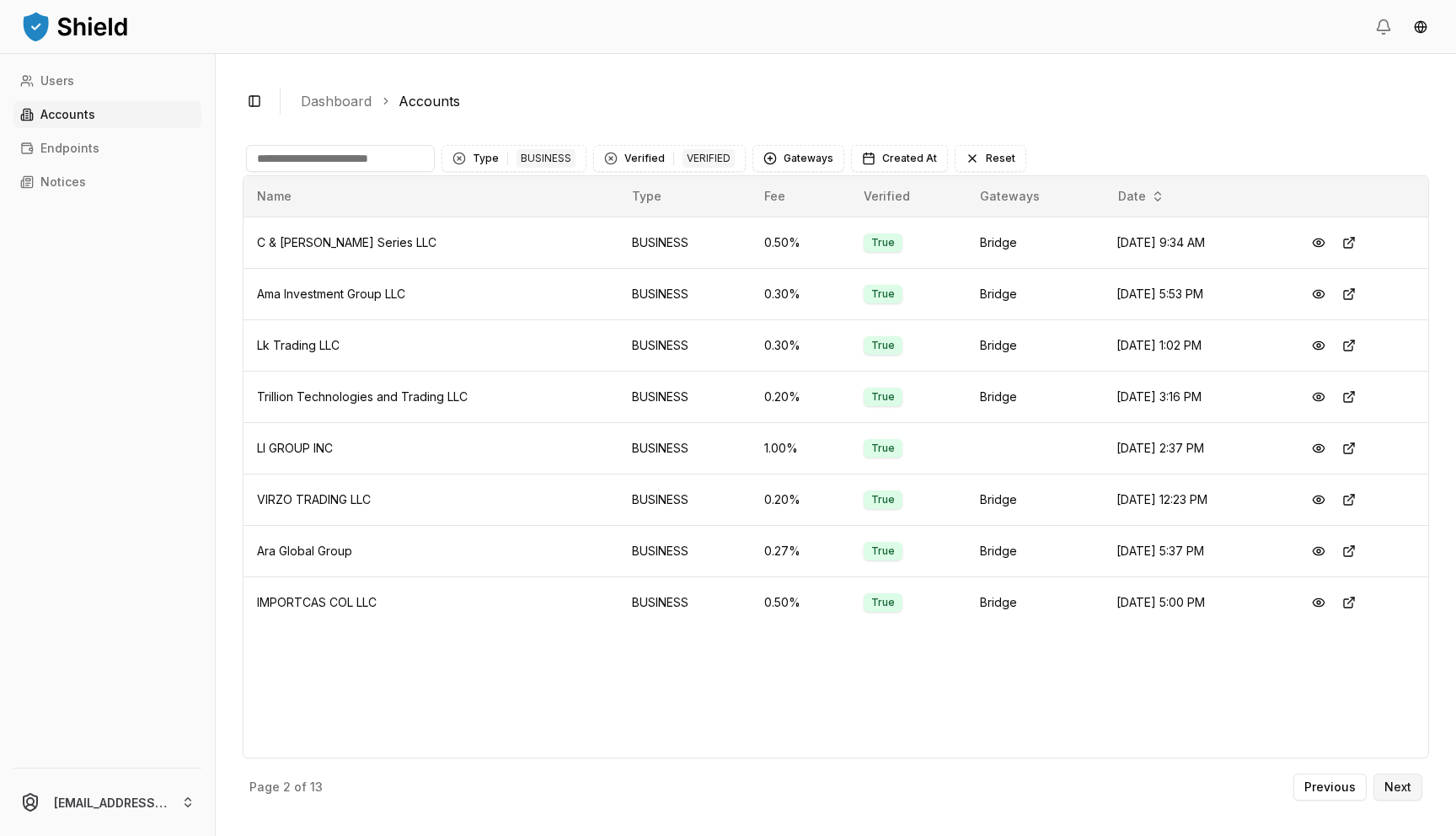
click at [1396, 777] on button "Next" at bounding box center [1398, 786] width 49 height 27
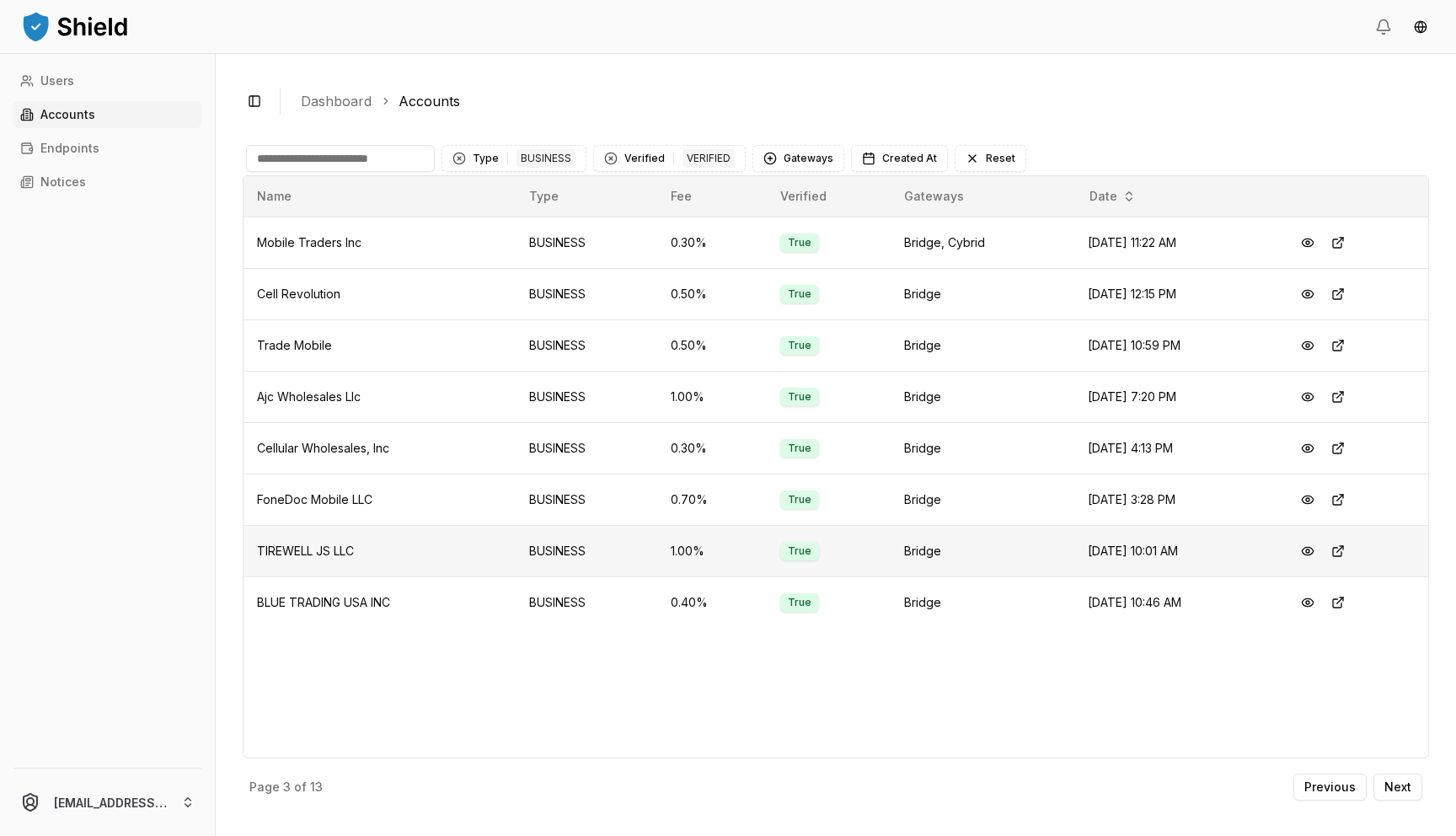
click at [317, 550] on span "TIREWELL JS LLC" at bounding box center [304, 551] width 97 height 14
click at [1309, 782] on p "Previous" at bounding box center [1329, 787] width 51 height 12
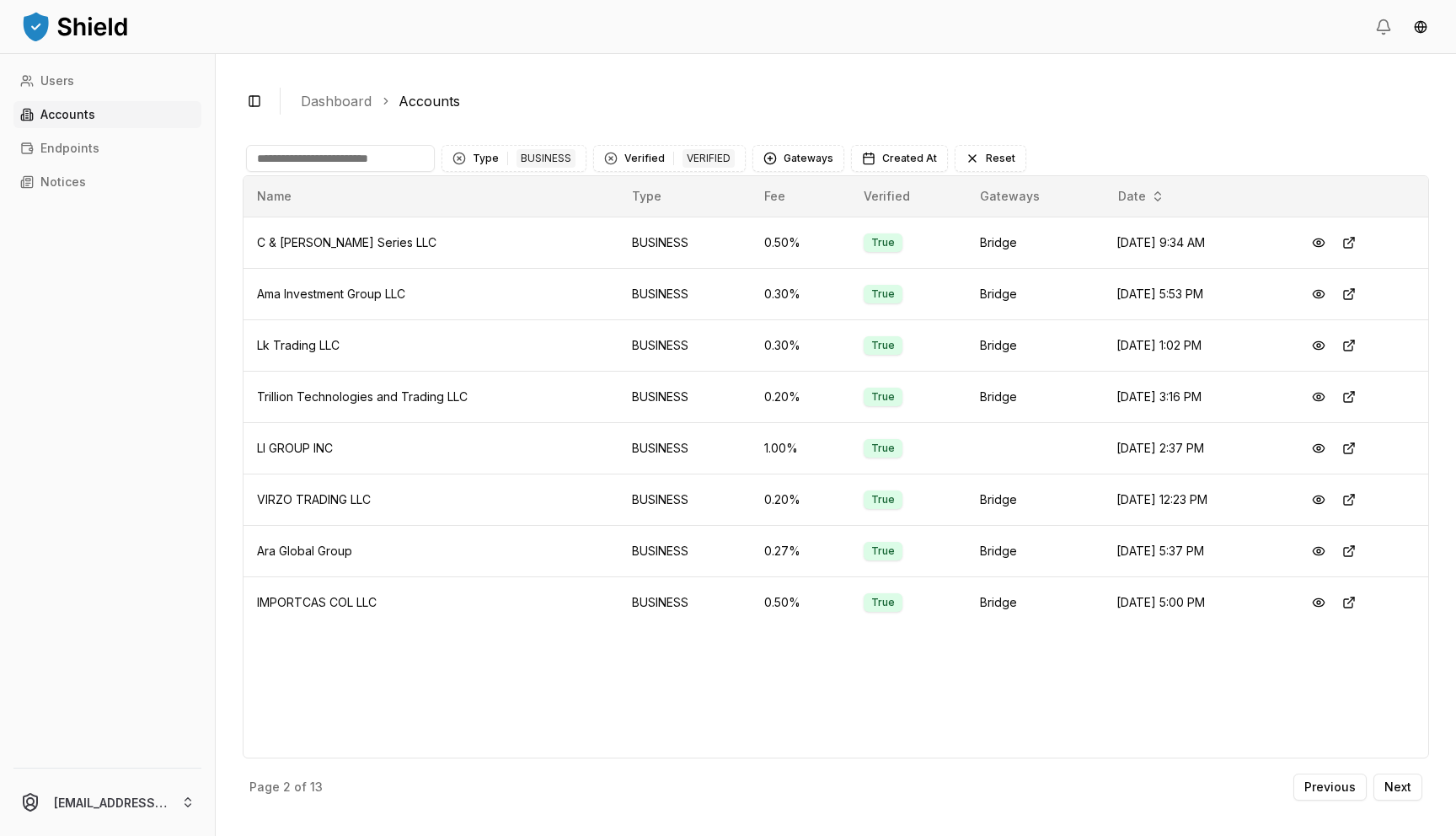
click at [1079, 671] on div "Name Type Fee Verified Gateways Date C & [PERSON_NAME] Series LLC BUSINESS 0.50…" at bounding box center [836, 466] width 1186 height 583
click at [303, 454] on span "LI GROUP INC" at bounding box center [294, 448] width 76 height 14
copy span "LI GROUP INC"
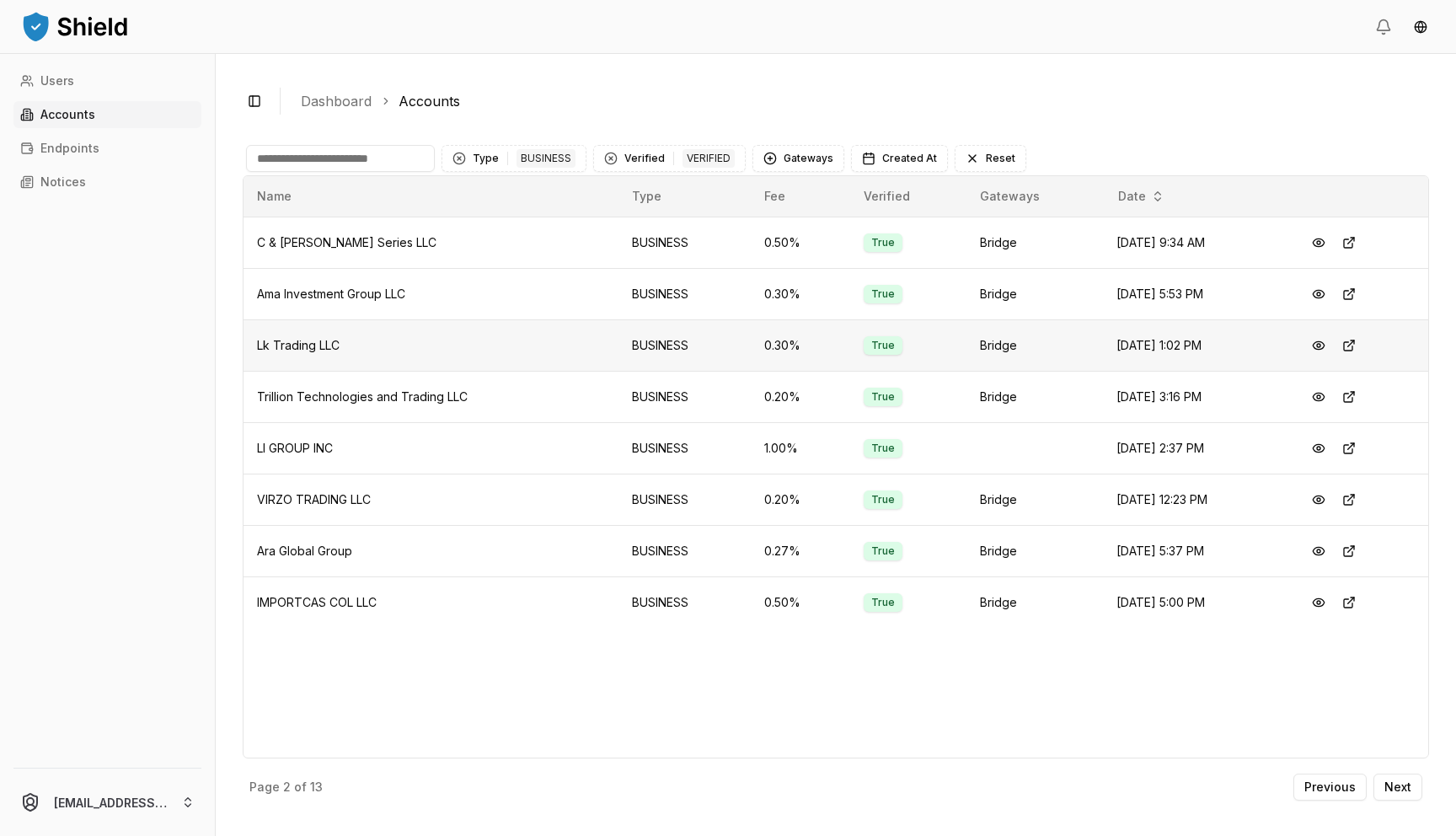
click at [316, 338] on span "Lk Trading LLC" at bounding box center [297, 344] width 83 height 14
click at [249, 341] on td "Lk Trading LLC" at bounding box center [431, 344] width 375 height 51
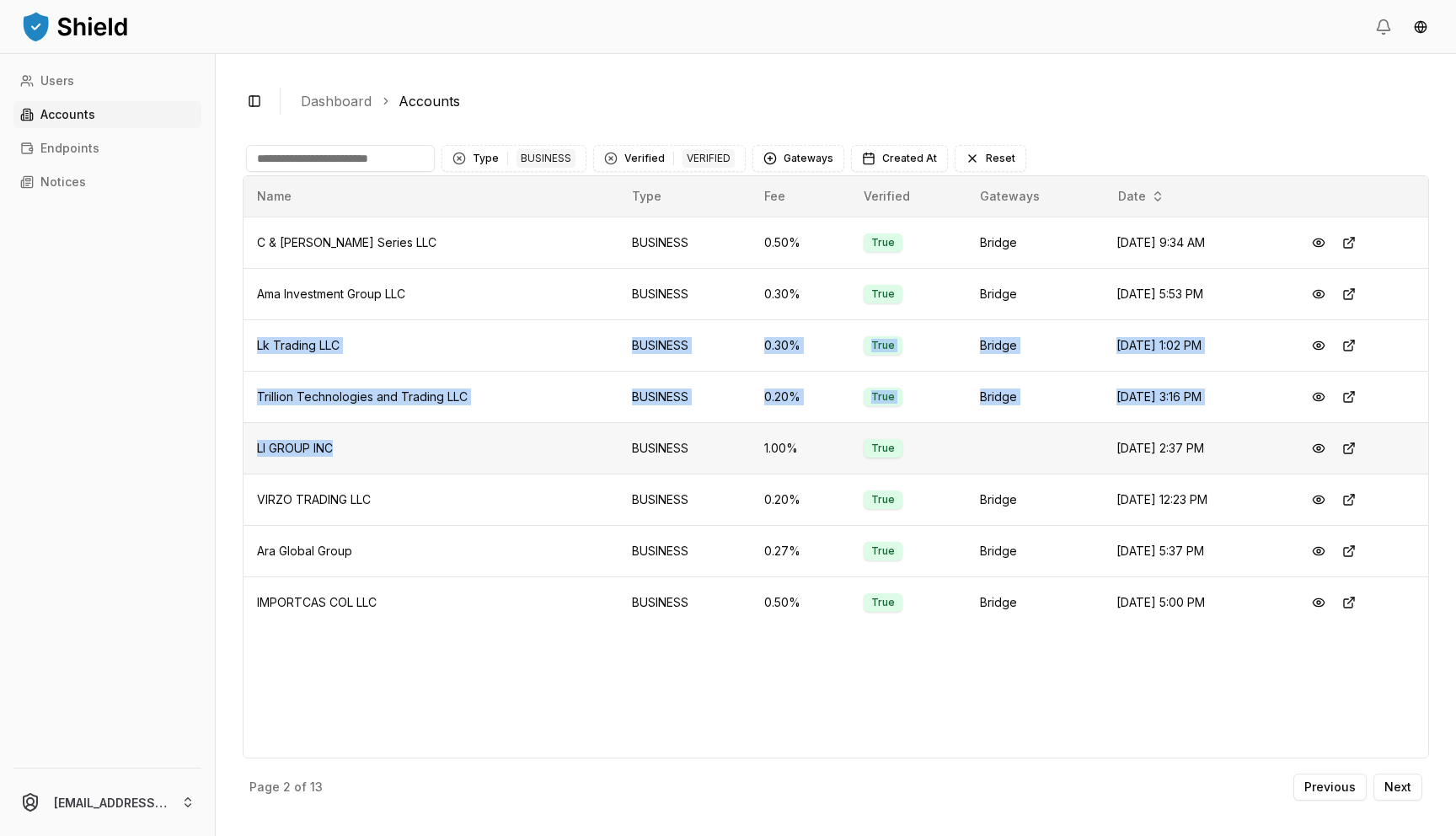
drag, startPoint x: 249, startPoint y: 341, endPoint x: 325, endPoint y: 452, distance: 134.5
click at [325, 452] on tbody "C & [PERSON_NAME] Series LLC BUSINESS 0.50 % True Bridge [DATE] 9:34 AM Ama Inv…" at bounding box center [836, 422] width 1185 height 411
copy tbody "Lk Trading LLC BUSINESS 0.30 % True Bridge [DATE] 1:02 PM Trillion Technologies…"
click at [1327, 785] on p "Previous" at bounding box center [1329, 787] width 51 height 12
